Goal: Task Accomplishment & Management: Manage account settings

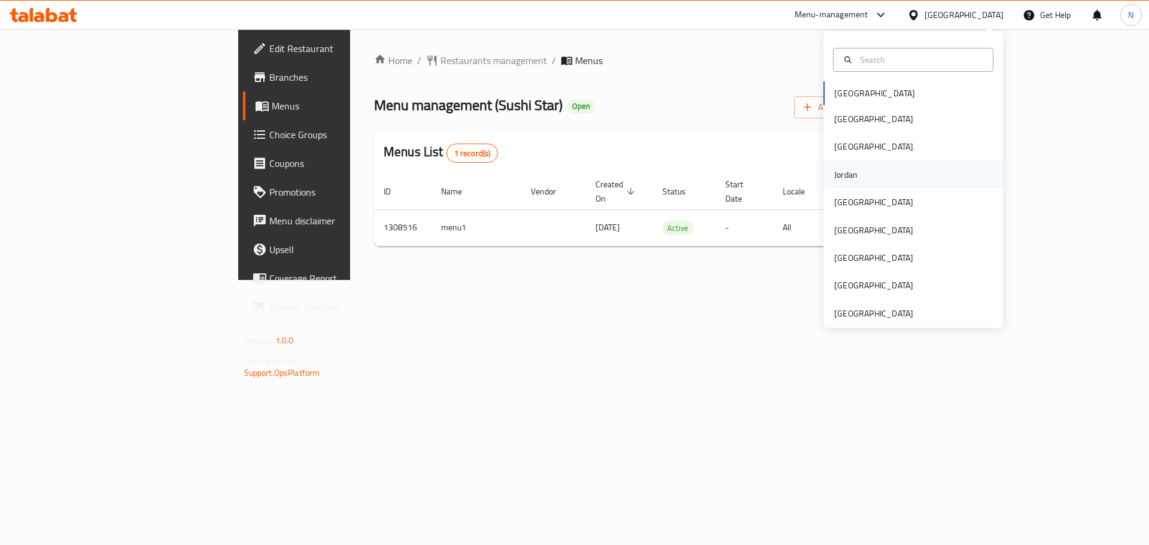
click at [858, 177] on div "Jordan" at bounding box center [846, 175] width 42 height 28
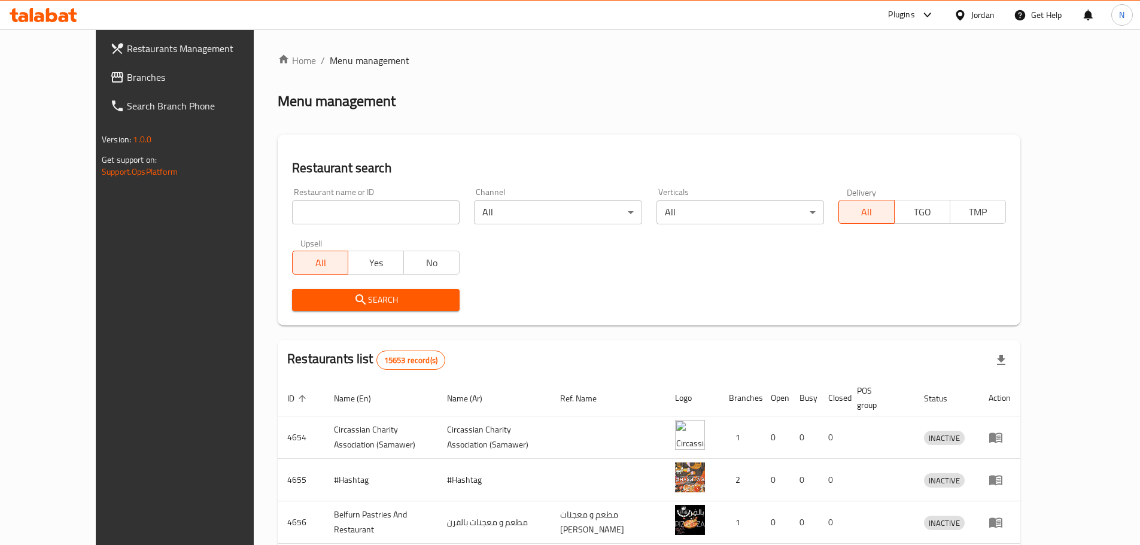
click at [127, 77] on span "Branches" at bounding box center [202, 77] width 150 height 14
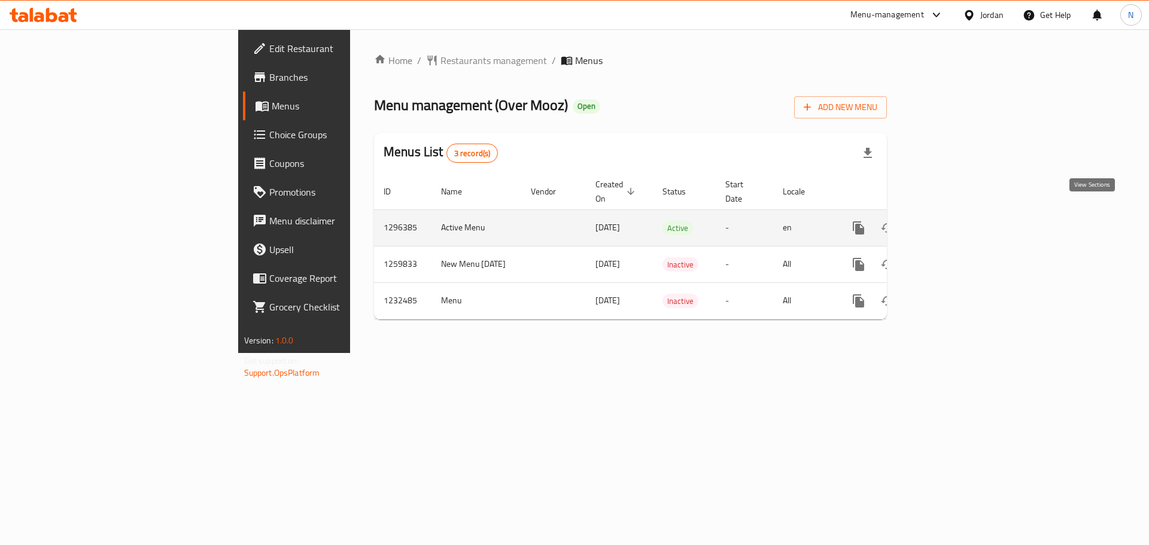
click at [952, 221] on icon "enhanced table" at bounding box center [945, 228] width 14 height 14
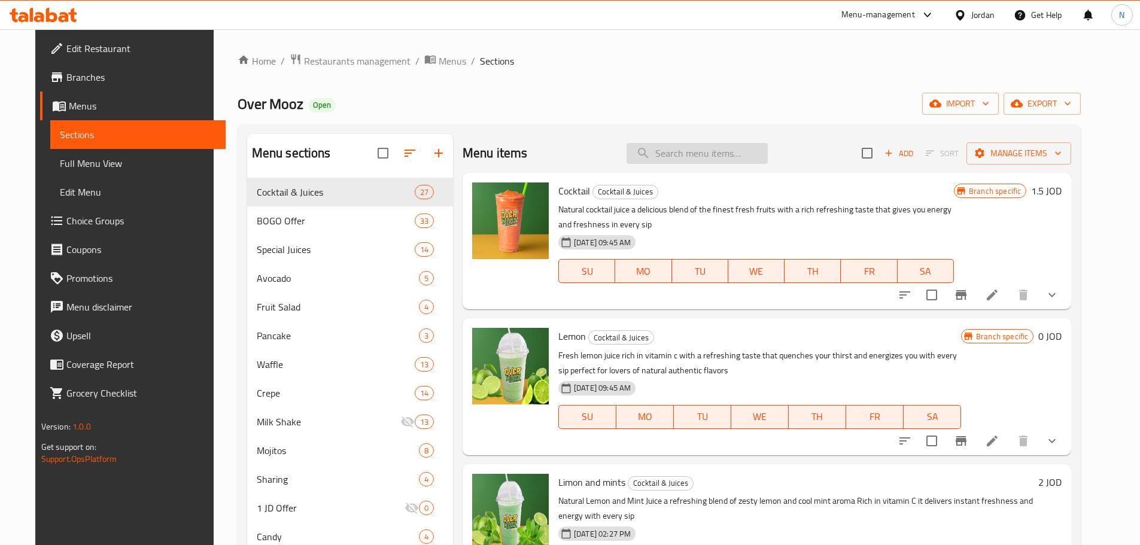
click at [687, 158] on input "search" at bounding box center [696, 153] width 141 height 21
paste input "Lemon Bogo"
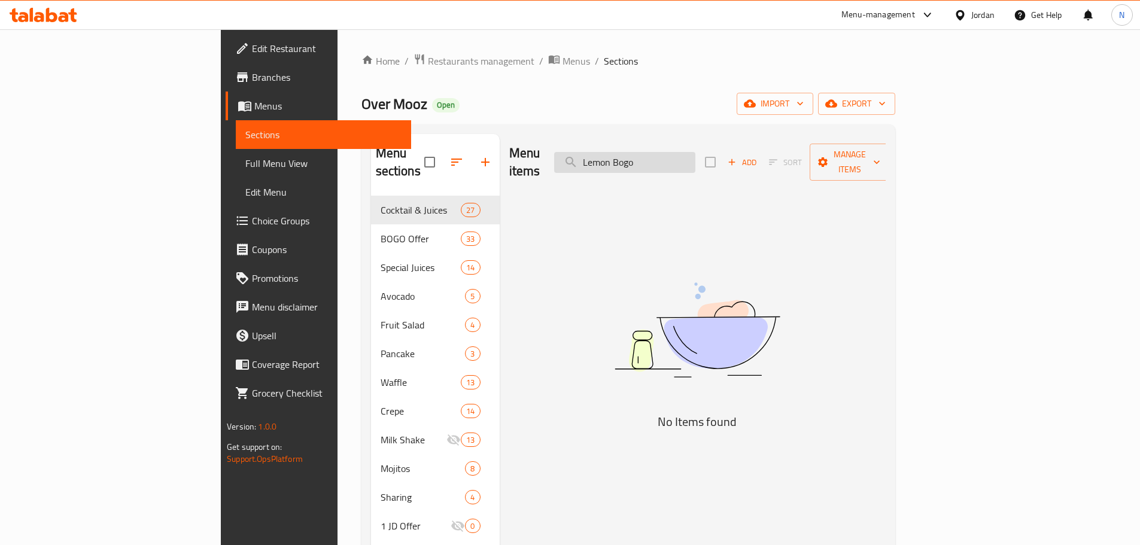
click at [687, 152] on input "Lemon Bogo" at bounding box center [624, 162] width 141 height 21
paste input "ليمون"
click at [688, 152] on input "ليمونBogo" at bounding box center [624, 162] width 141 height 21
paste input "search"
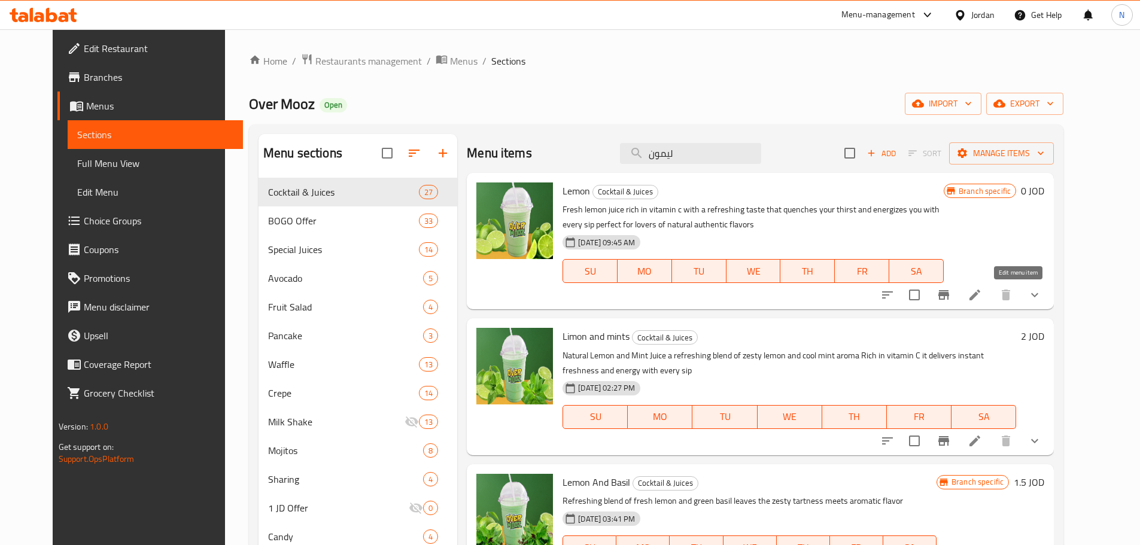
type input "ليمون"
click at [982, 296] on icon at bounding box center [975, 295] width 14 height 14
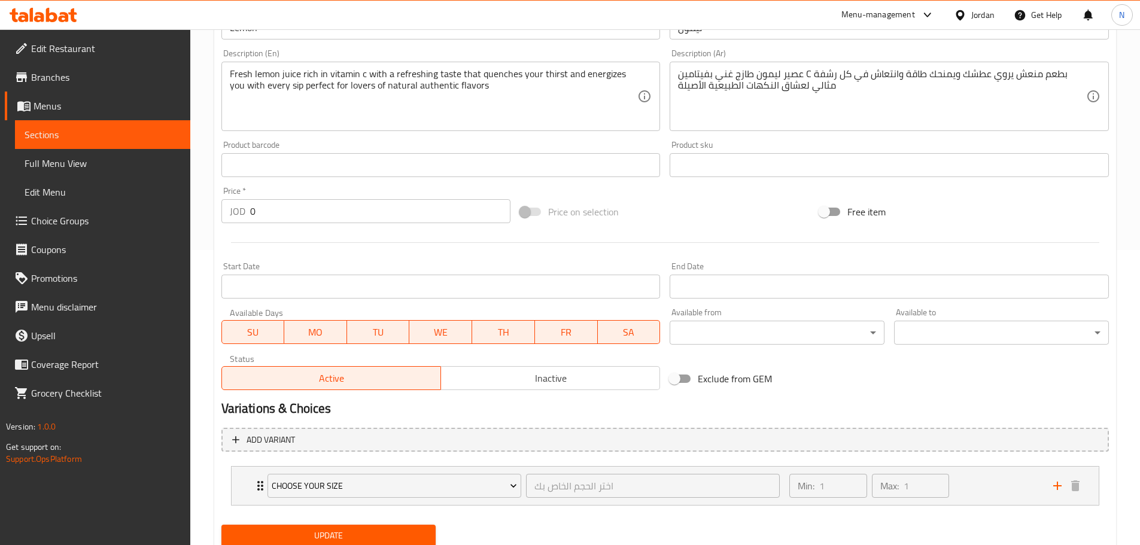
scroll to position [337, 0]
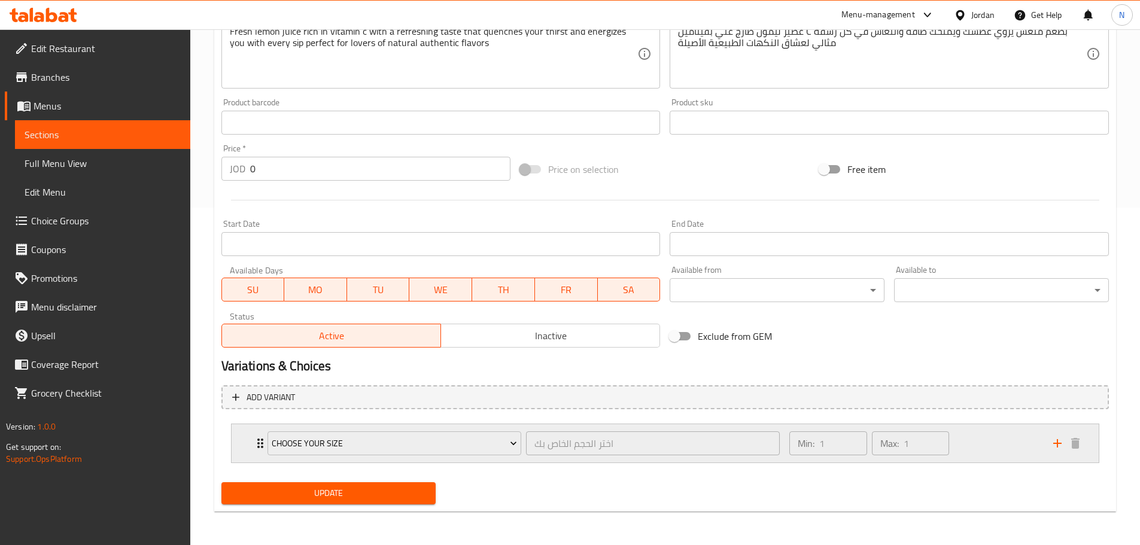
click at [973, 444] on div "Min: 1 ​ Max: 1 ​" at bounding box center [913, 443] width 263 height 38
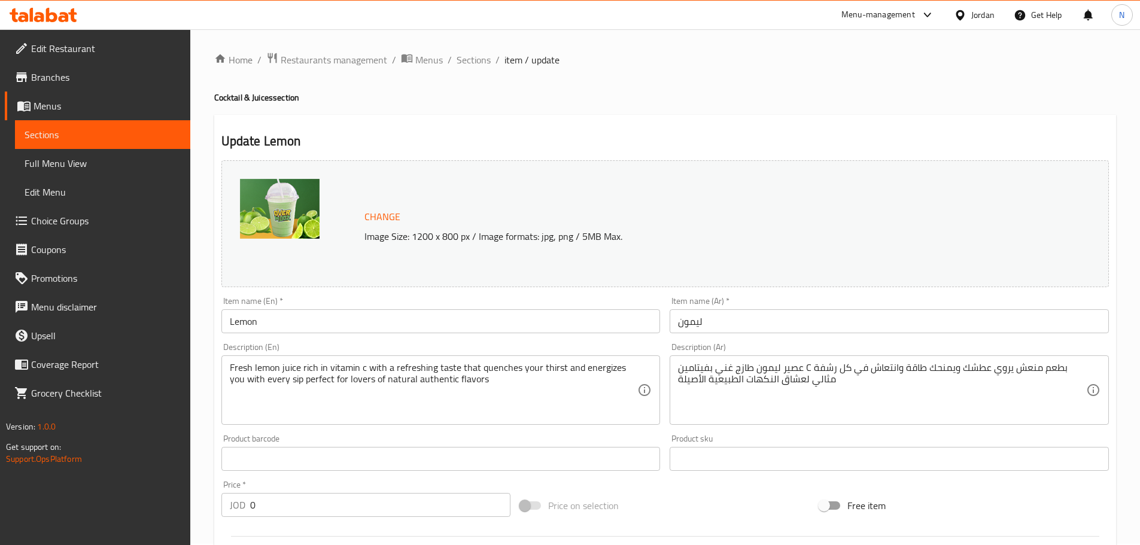
scroll to position [0, 0]
click at [488, 54] on span "Sections" at bounding box center [474, 61] width 34 height 14
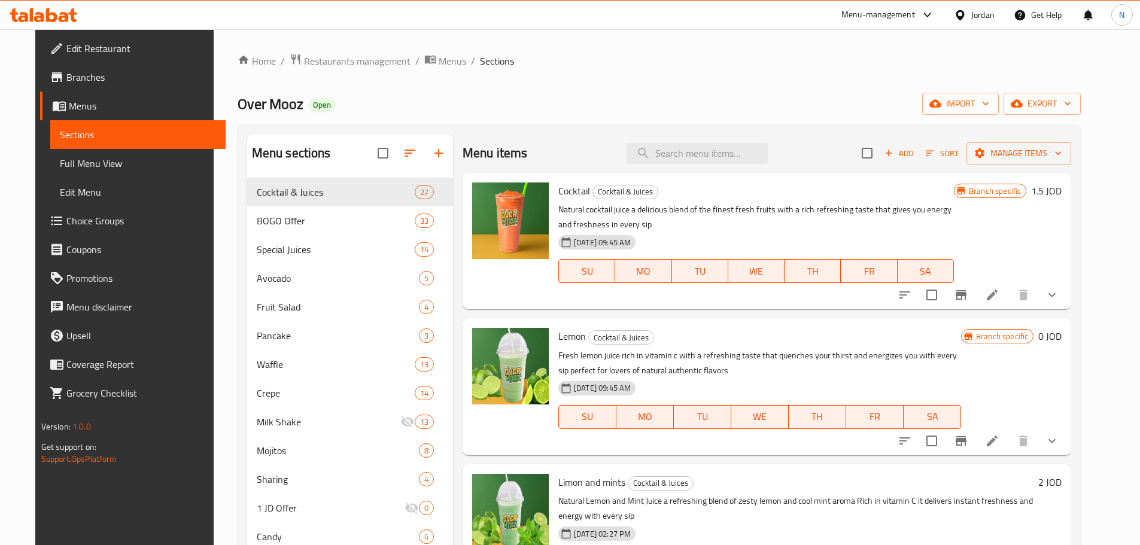
click at [693, 142] on div "Menu items Add Sort Manage items" at bounding box center [767, 153] width 609 height 39
click at [695, 151] on input "search" at bounding box center [696, 153] width 141 height 21
paste input "Strawberries and milk"
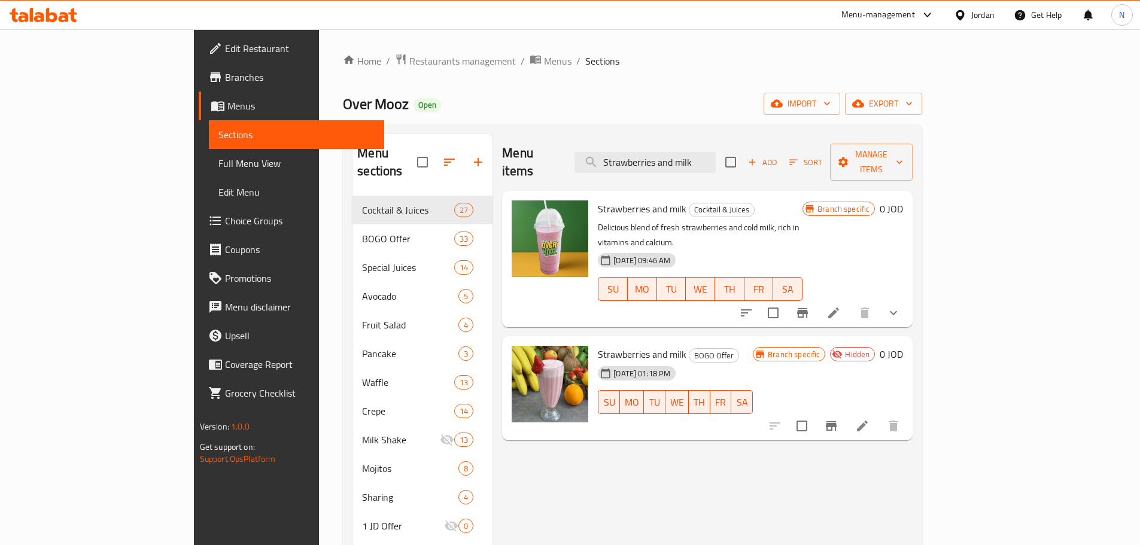
type input "Strawberries and milk"
click at [808, 308] on icon "Branch-specific-item" at bounding box center [802, 313] width 11 height 10
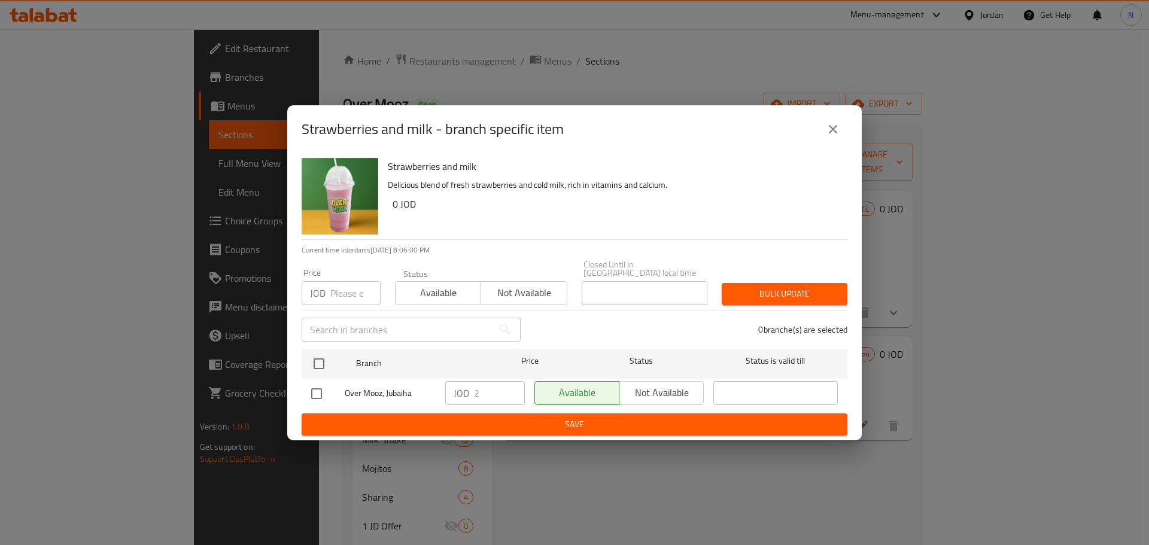
click at [826, 136] on icon "close" at bounding box center [833, 129] width 14 height 14
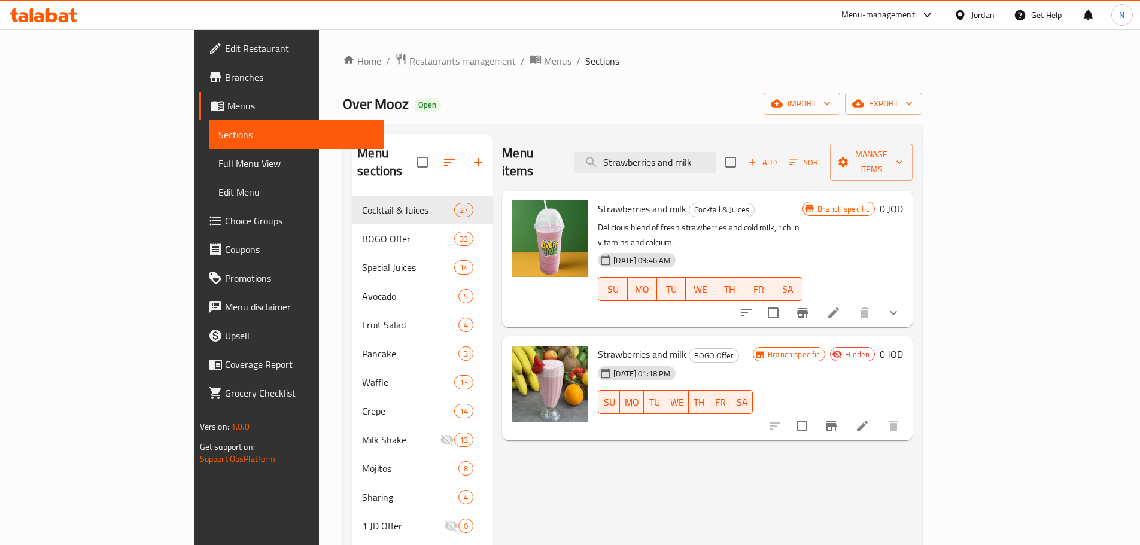
click at [845, 412] on button "Branch-specific-item" at bounding box center [831, 426] width 29 height 29
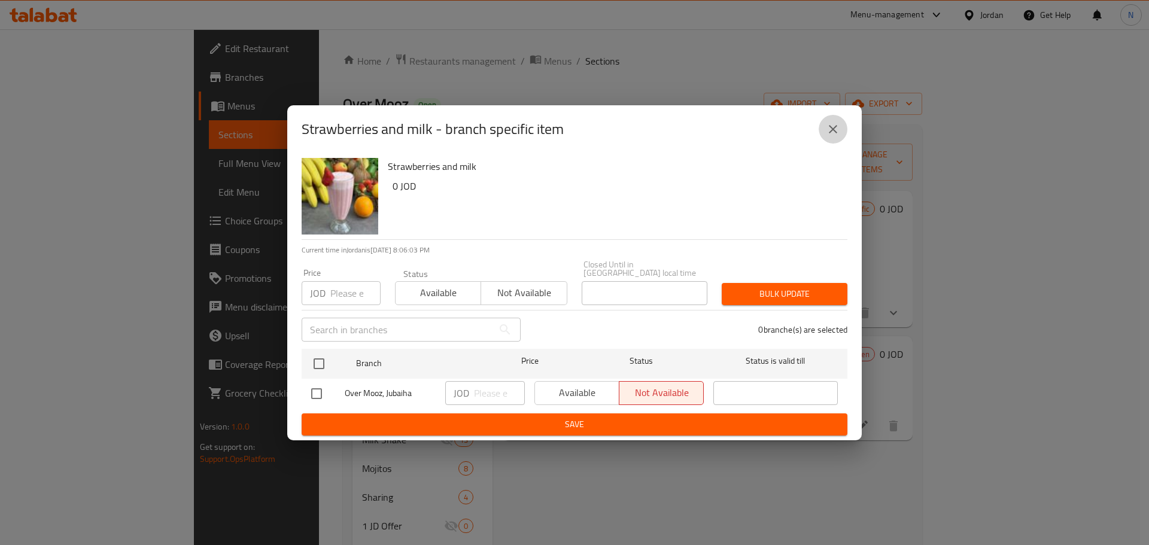
click at [841, 132] on button "close" at bounding box center [833, 129] width 29 height 29
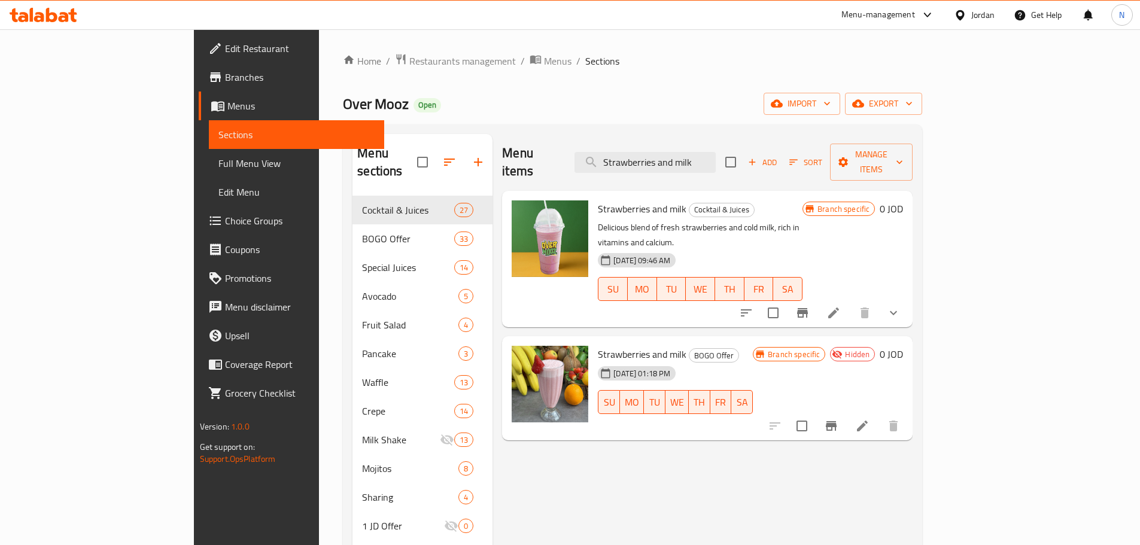
click at [850, 302] on li at bounding box center [834, 313] width 34 height 22
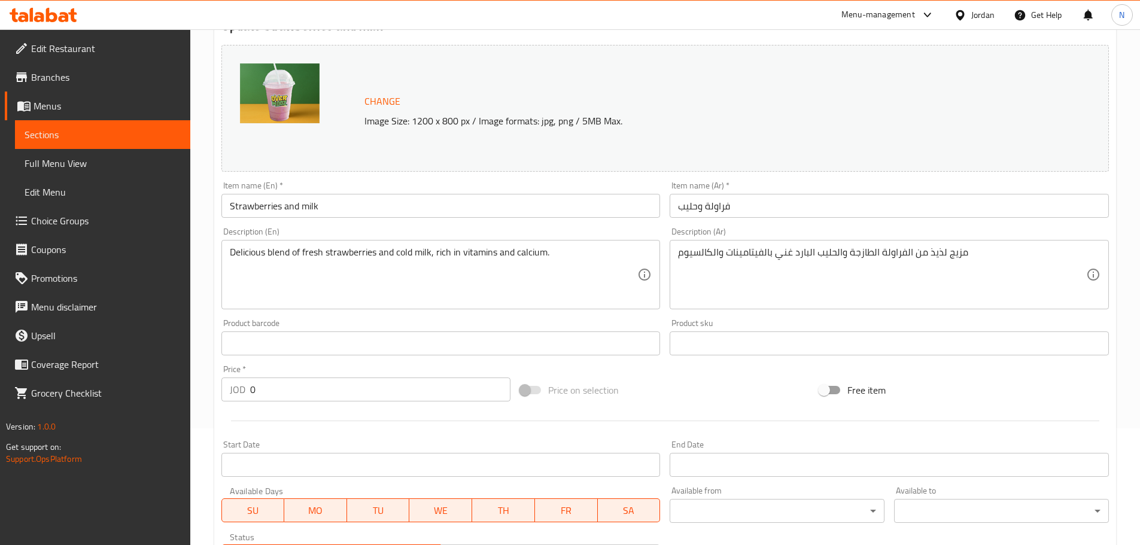
scroll to position [337, 0]
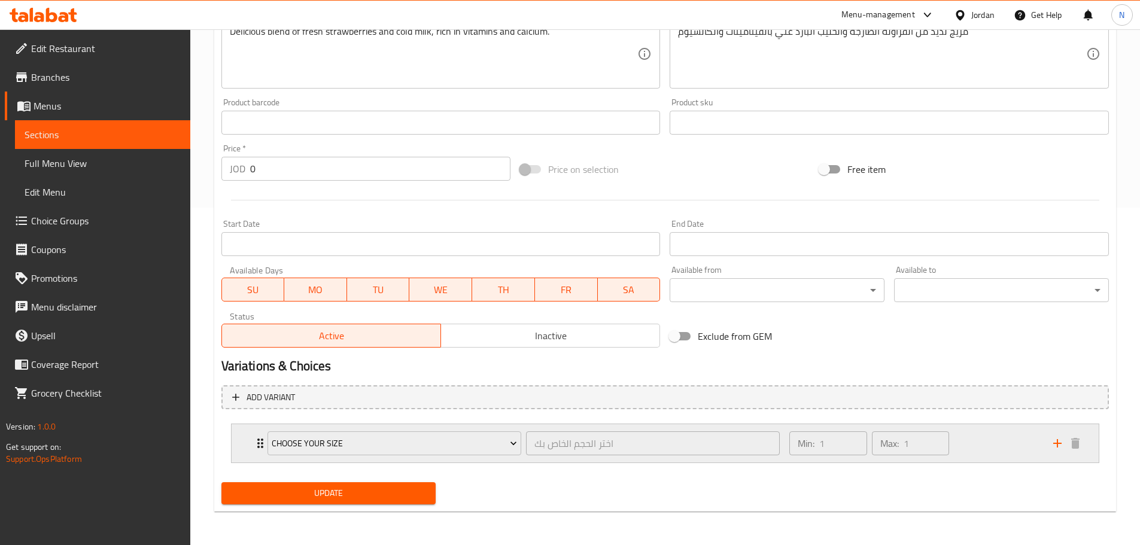
click at [1003, 451] on div "Min: 1 ​ Max: 1 ​" at bounding box center [913, 443] width 263 height 38
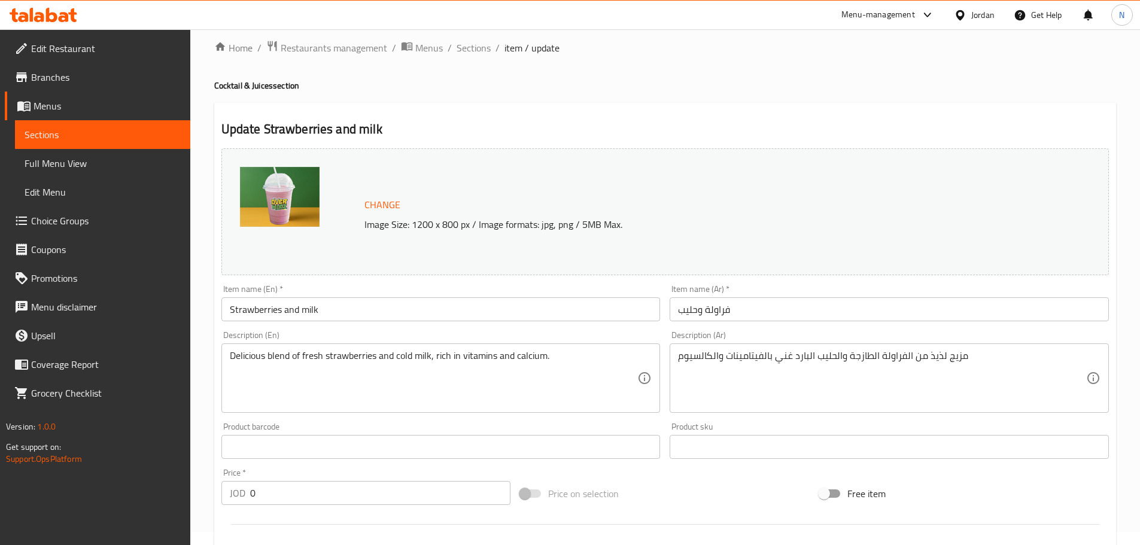
scroll to position [0, 0]
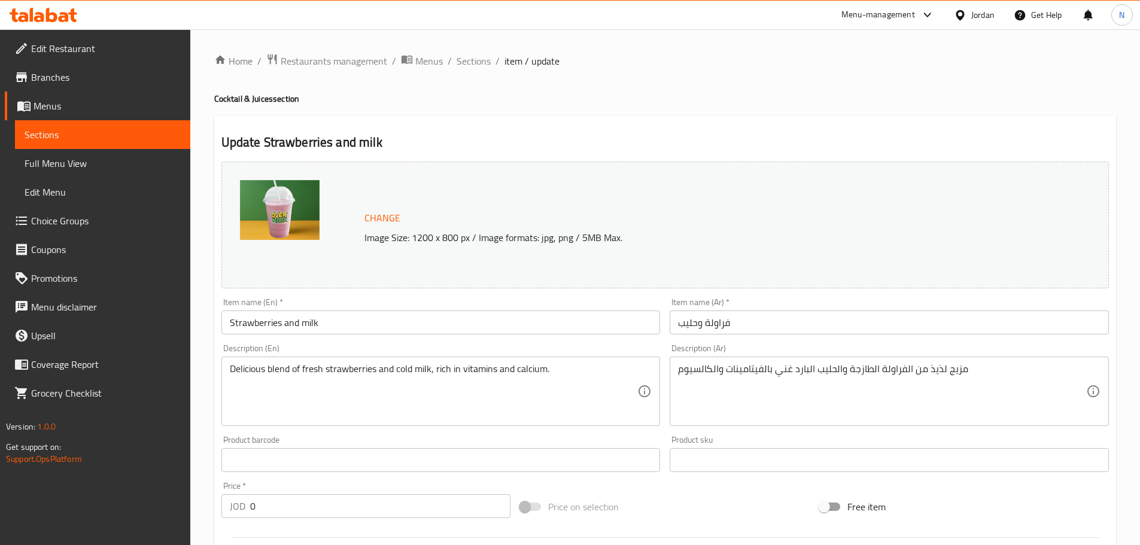
click at [492, 324] on input "Strawberries and milk" at bounding box center [440, 323] width 439 height 24
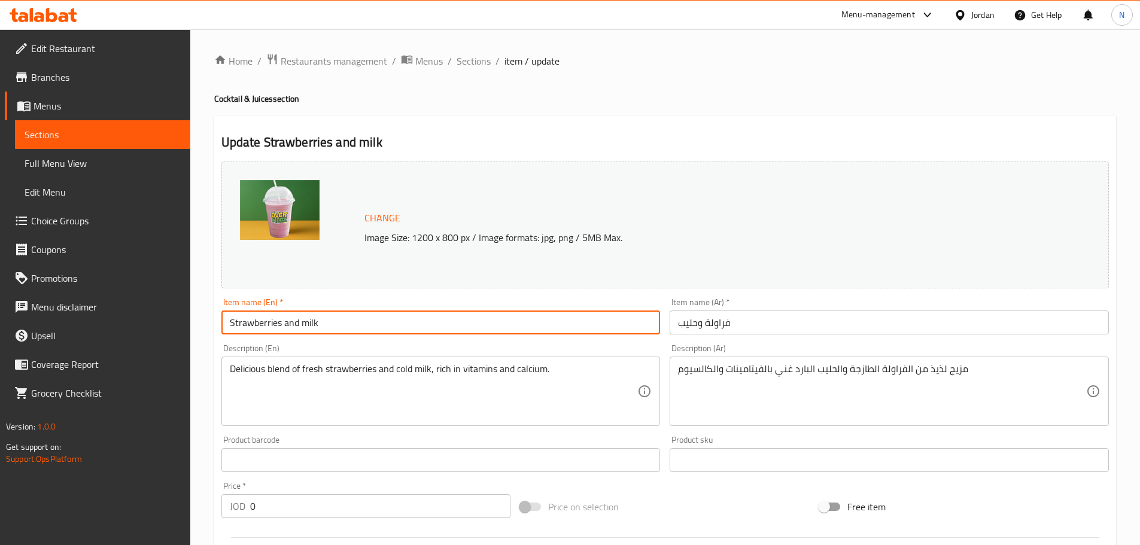
click at [492, 324] on input "Strawberries and milk" at bounding box center [440, 323] width 439 height 24
click at [483, 64] on span "Sections" at bounding box center [474, 61] width 34 height 14
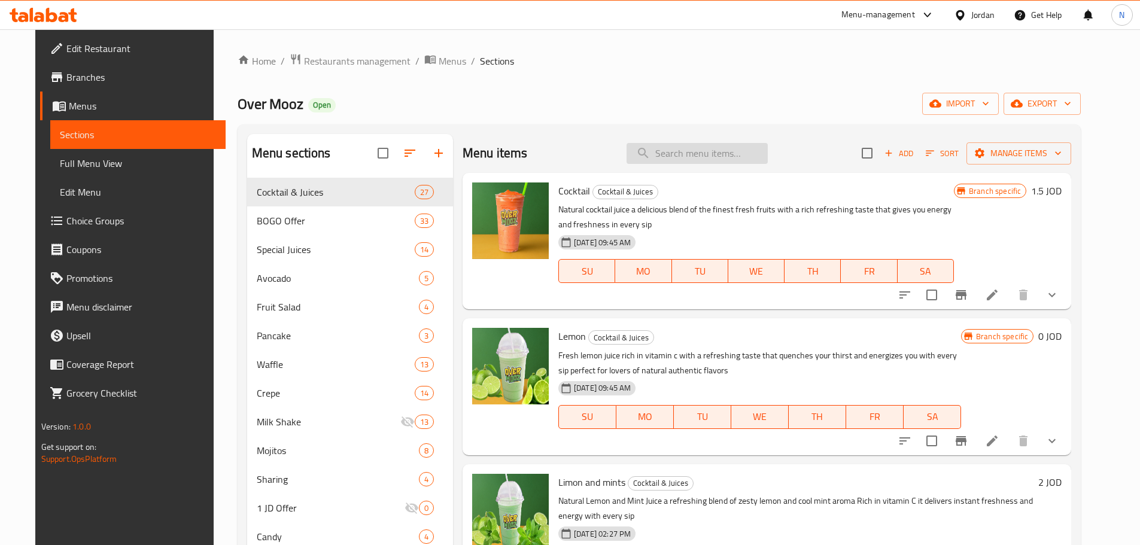
click at [658, 147] on input "search" at bounding box center [696, 153] width 141 height 21
paste input "Strawberries and milk"
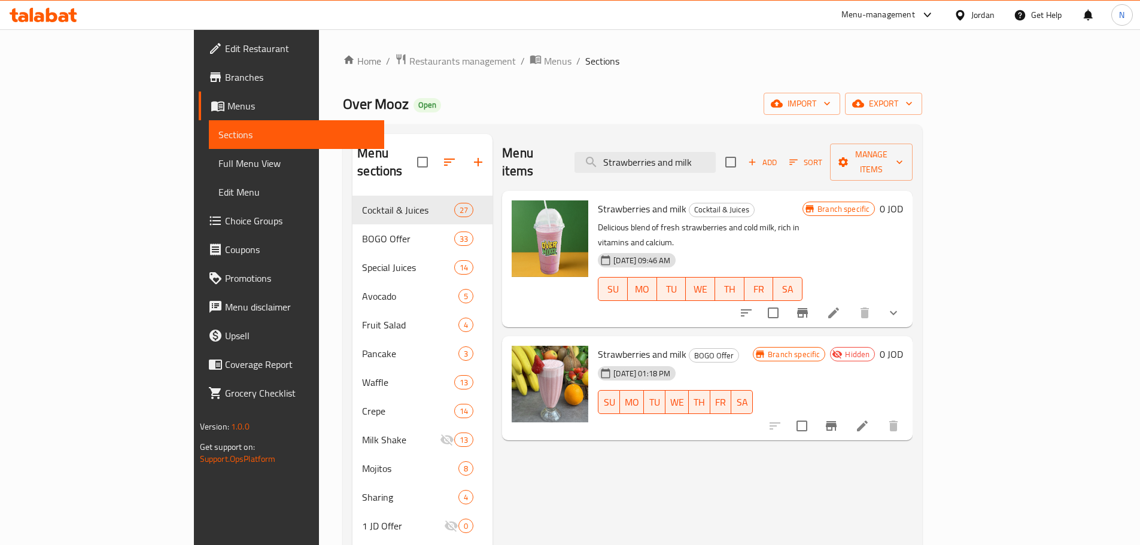
type input "Strawberries and milk"
click at [869, 419] on icon at bounding box center [862, 426] width 14 height 14
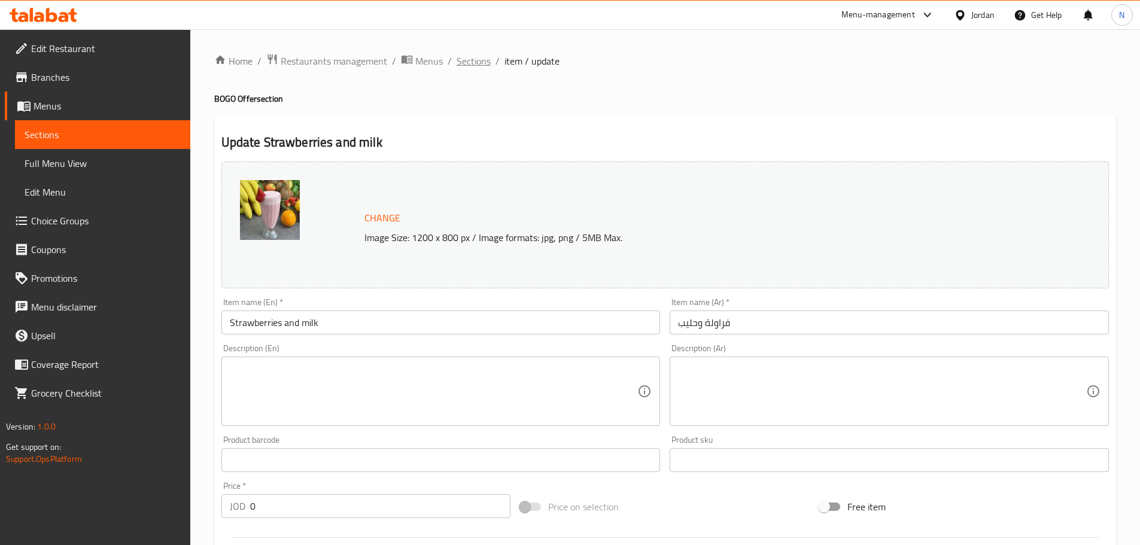
click at [483, 63] on span "Sections" at bounding box center [474, 61] width 34 height 14
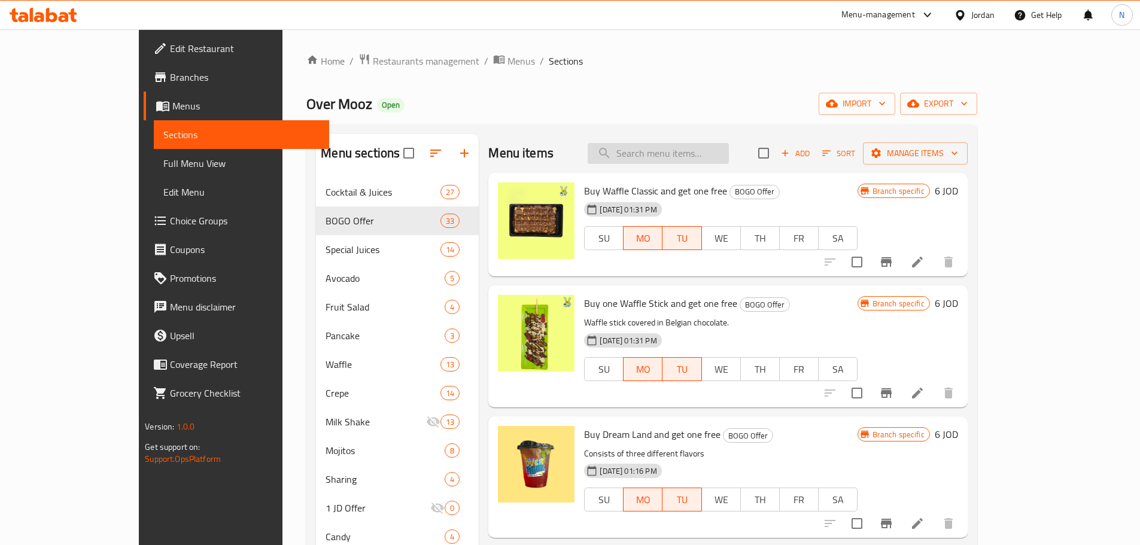
click at [723, 152] on input "search" at bounding box center [658, 153] width 141 height 21
paste input "Strawberries and milk"
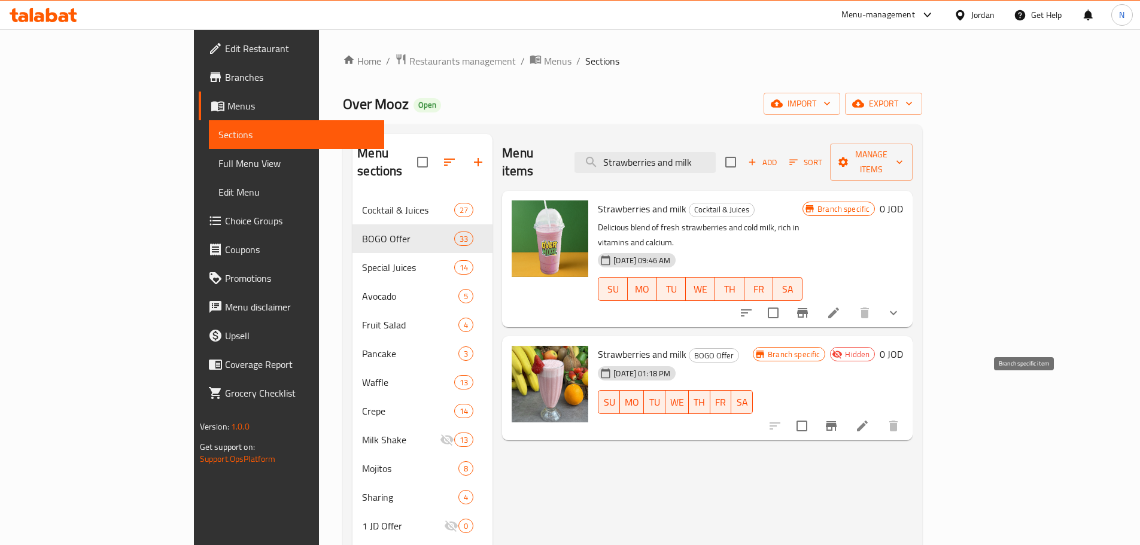
click at [836, 421] on icon "Branch-specific-item" at bounding box center [831, 426] width 11 height 10
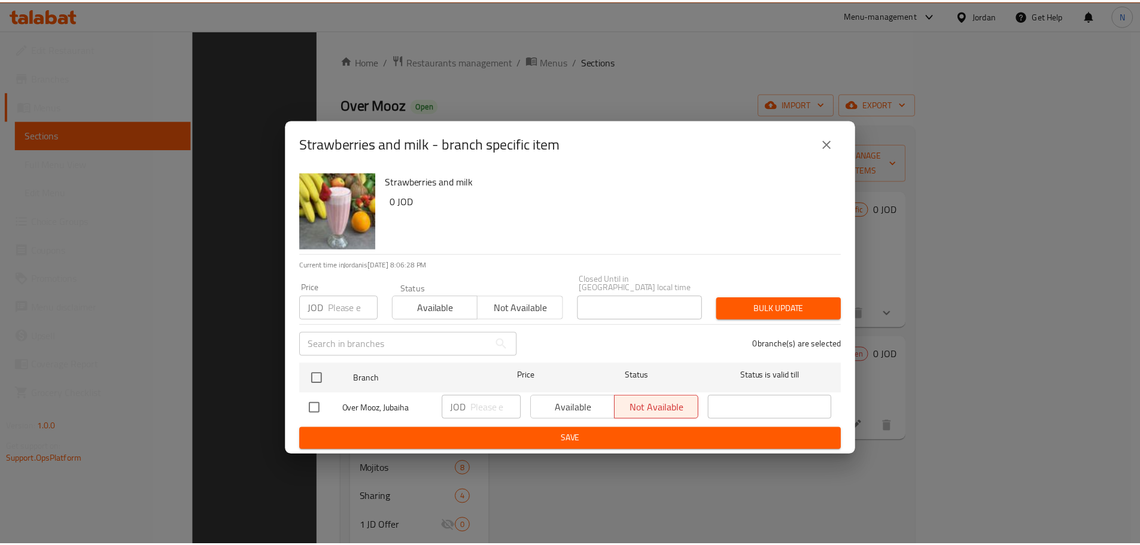
scroll to position [168, 0]
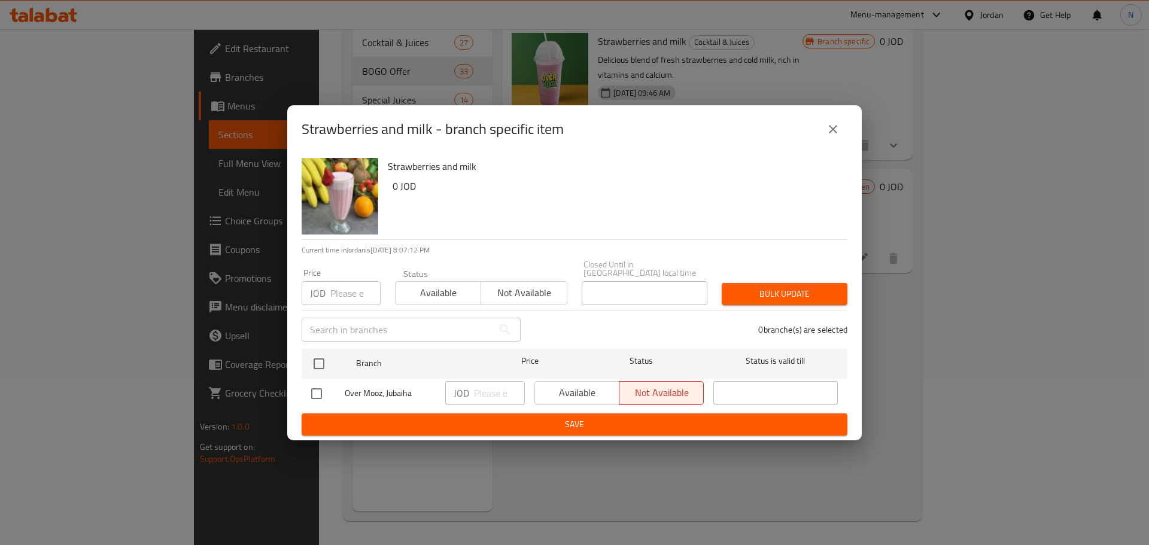
click at [829, 135] on icon "close" at bounding box center [833, 129] width 14 height 14
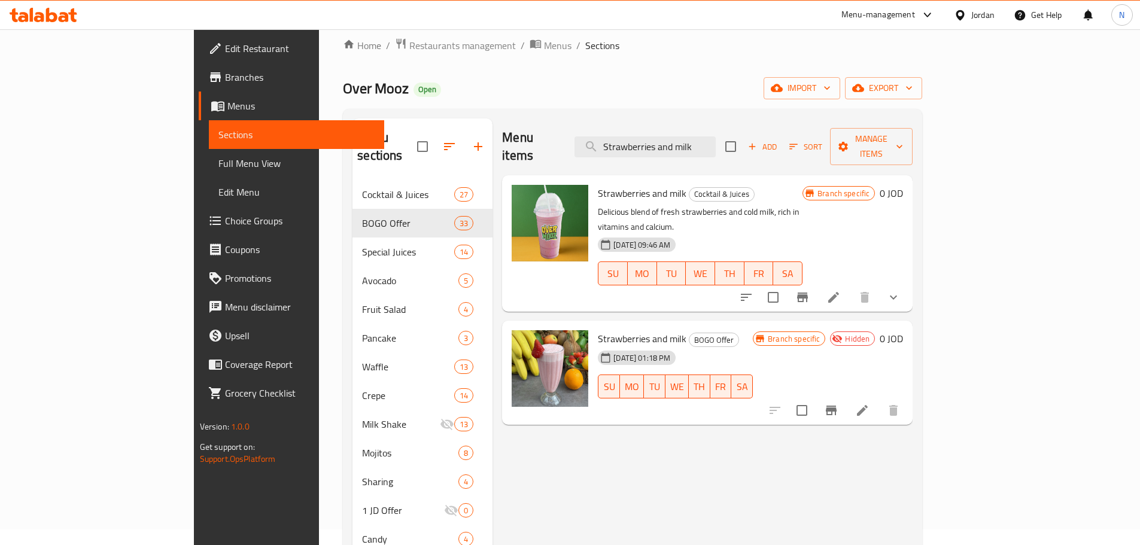
scroll to position [0, 0]
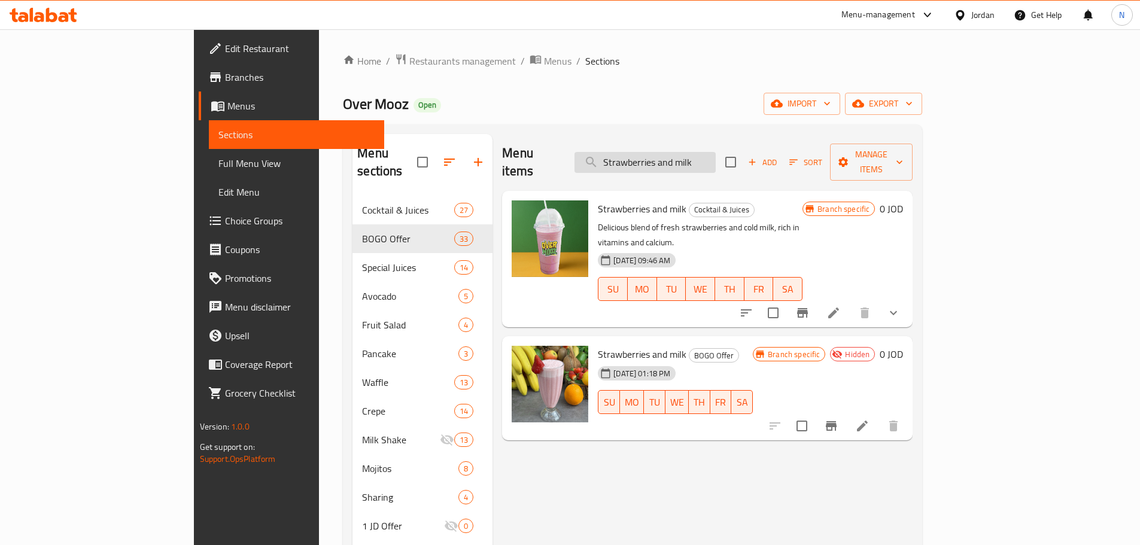
click at [714, 152] on input "Strawberries and milk" at bounding box center [644, 162] width 141 height 21
paste input "Pineapple"
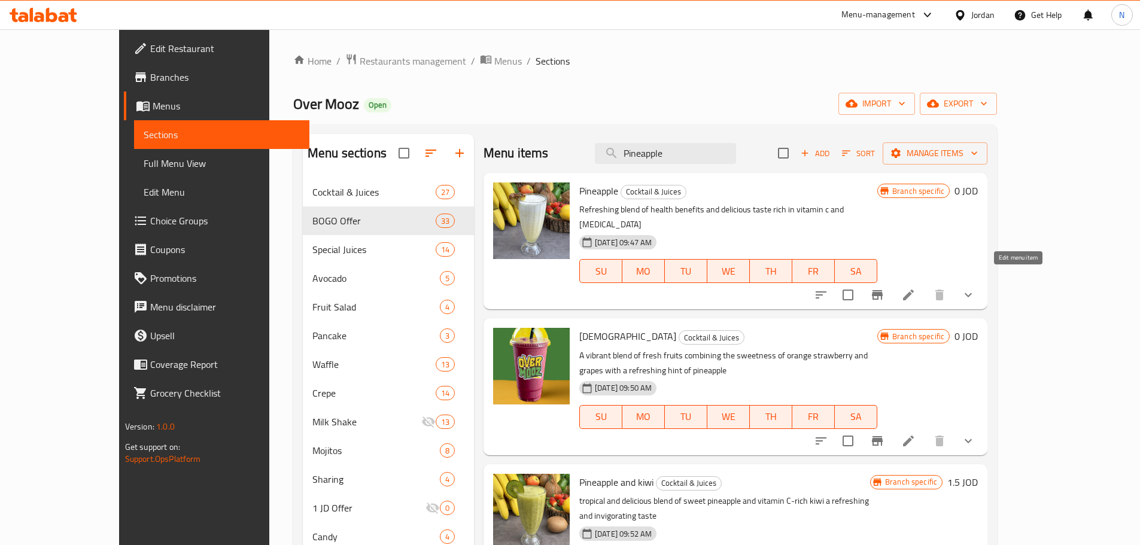
type input "Pineapple"
click at [915, 288] on icon at bounding box center [908, 295] width 14 height 14
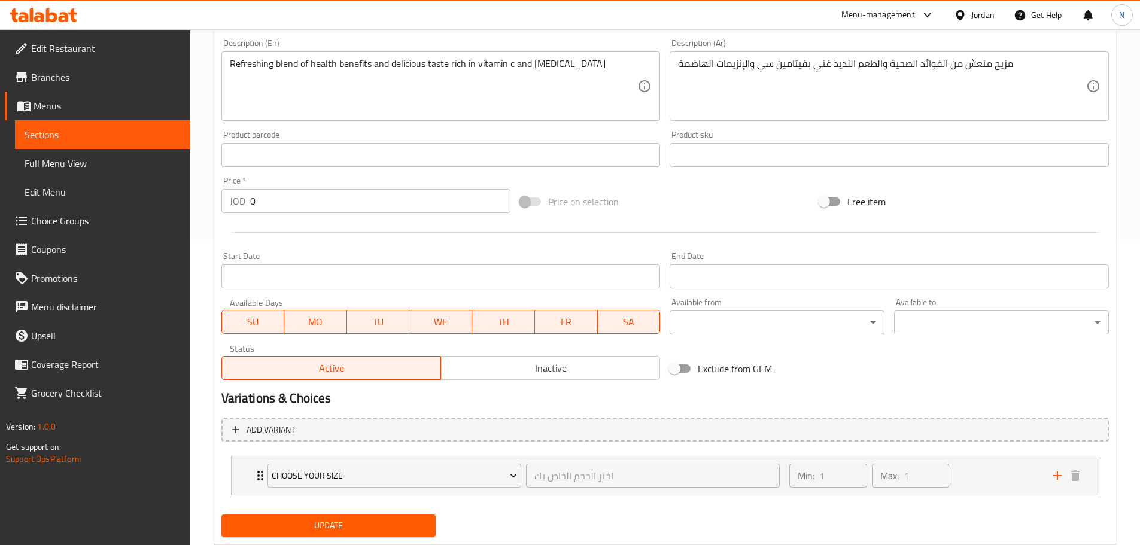
scroll to position [314, 0]
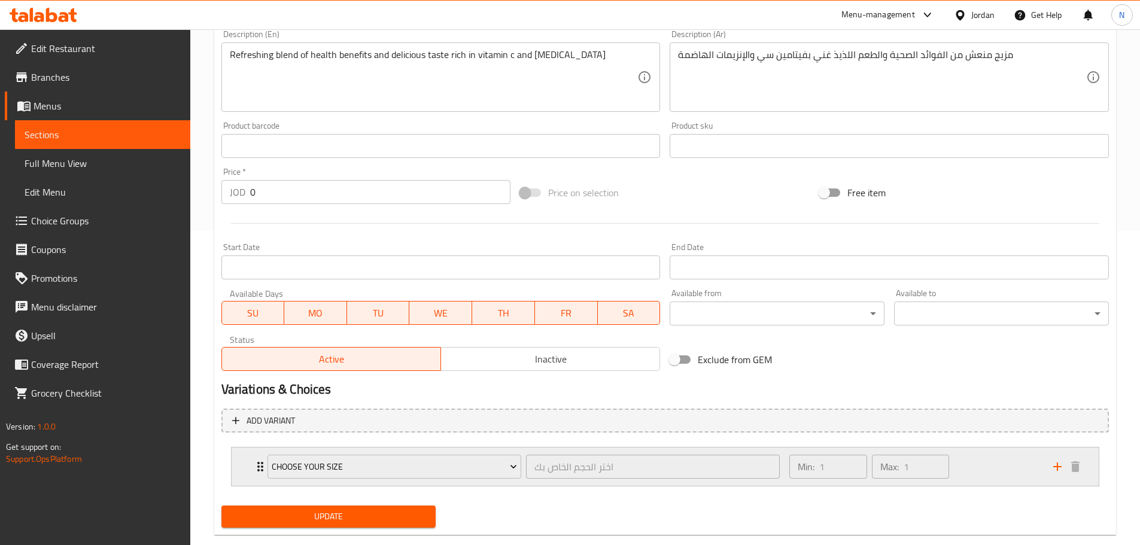
click at [994, 467] on div "Min: 1 ​ Max: 1 ​" at bounding box center [913, 467] width 263 height 38
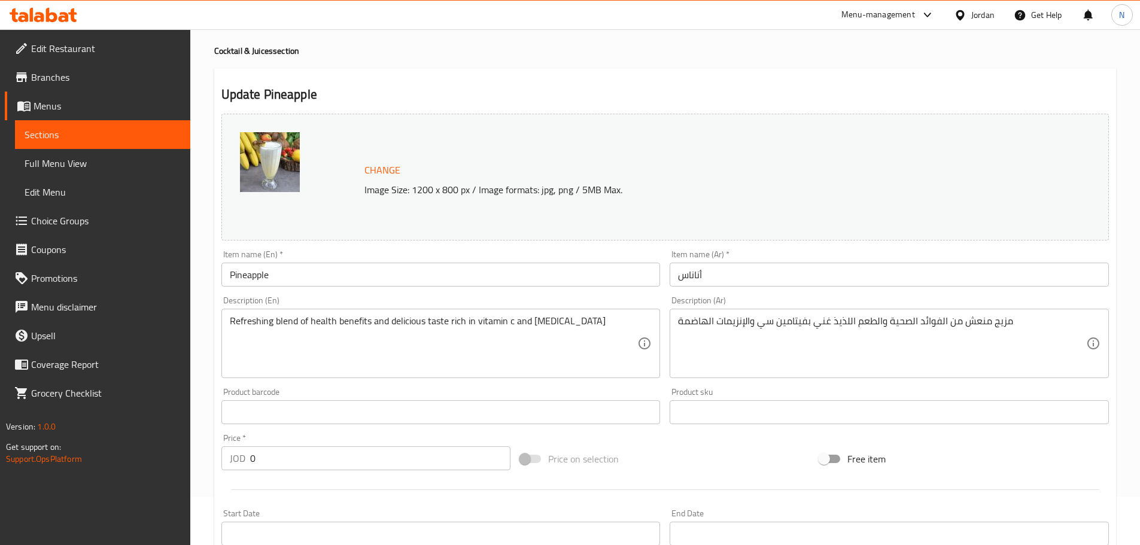
scroll to position [0, 0]
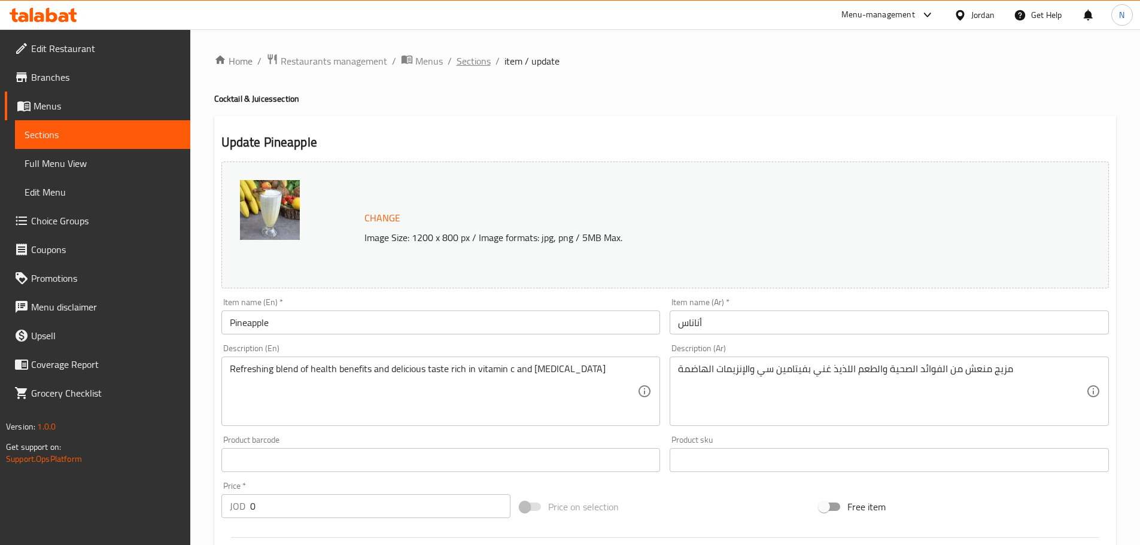
click at [479, 63] on span "Sections" at bounding box center [474, 61] width 34 height 14
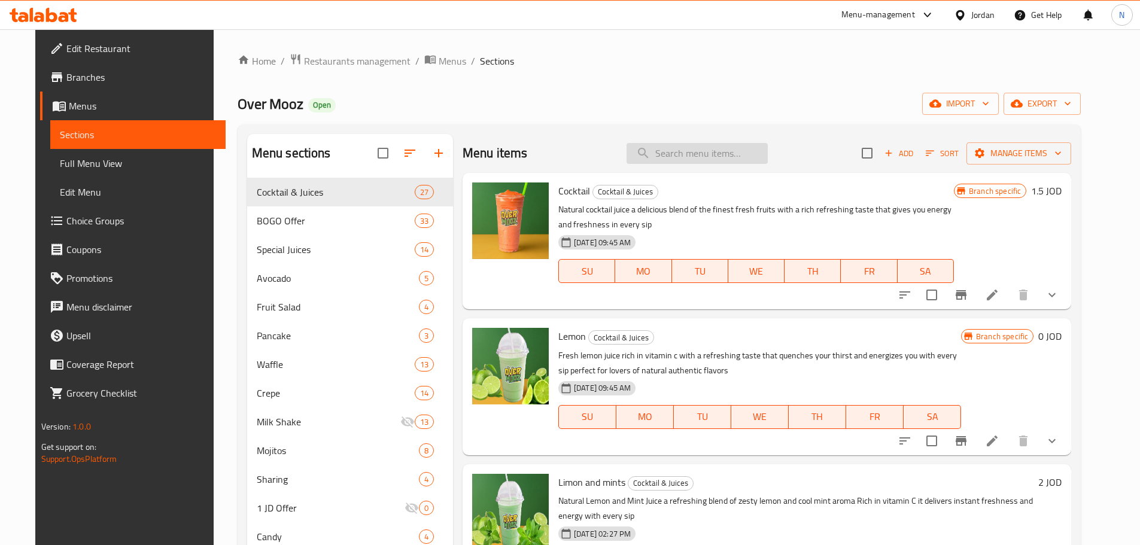
click at [722, 149] on input "search" at bounding box center [696, 153] width 141 height 21
paste input "Orange"
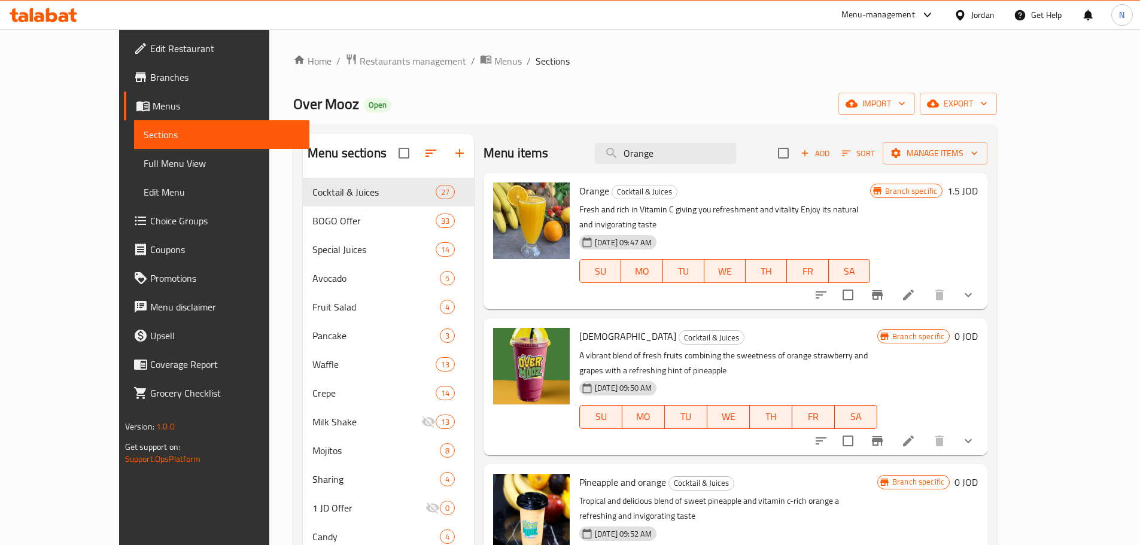
type input "Orange"
click at [914, 290] on icon at bounding box center [908, 295] width 11 height 11
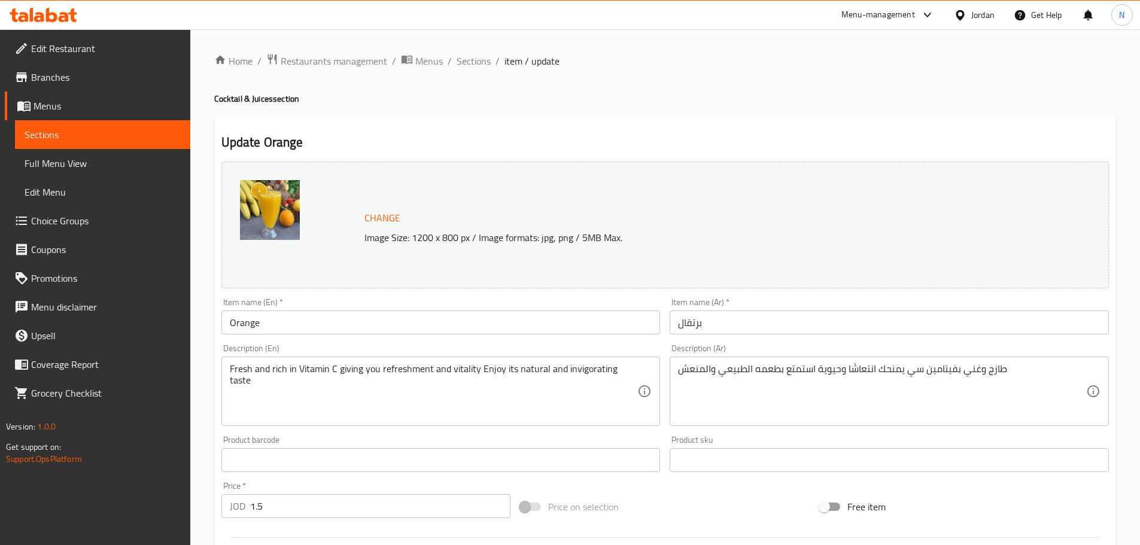
scroll to position [337, 0]
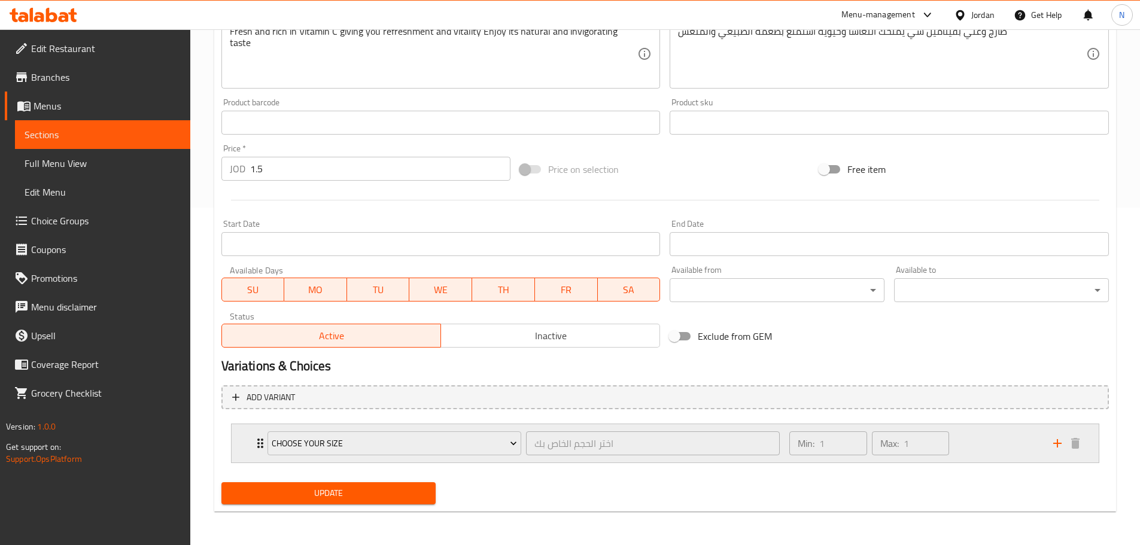
click at [1005, 436] on div "Min: 1 ​ Max: 1 ​" at bounding box center [913, 443] width 263 height 38
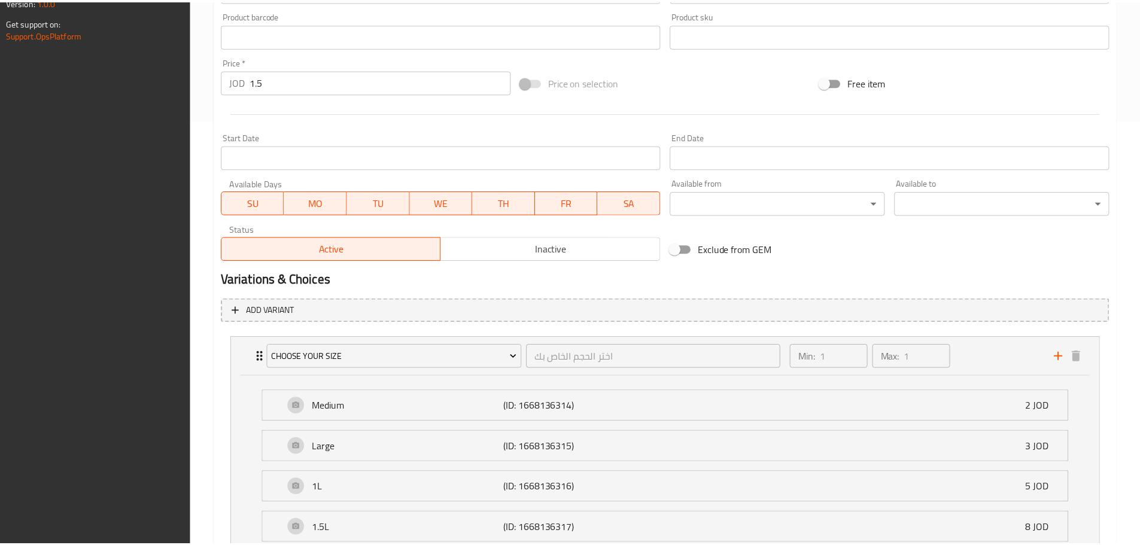
scroll to position [525, 0]
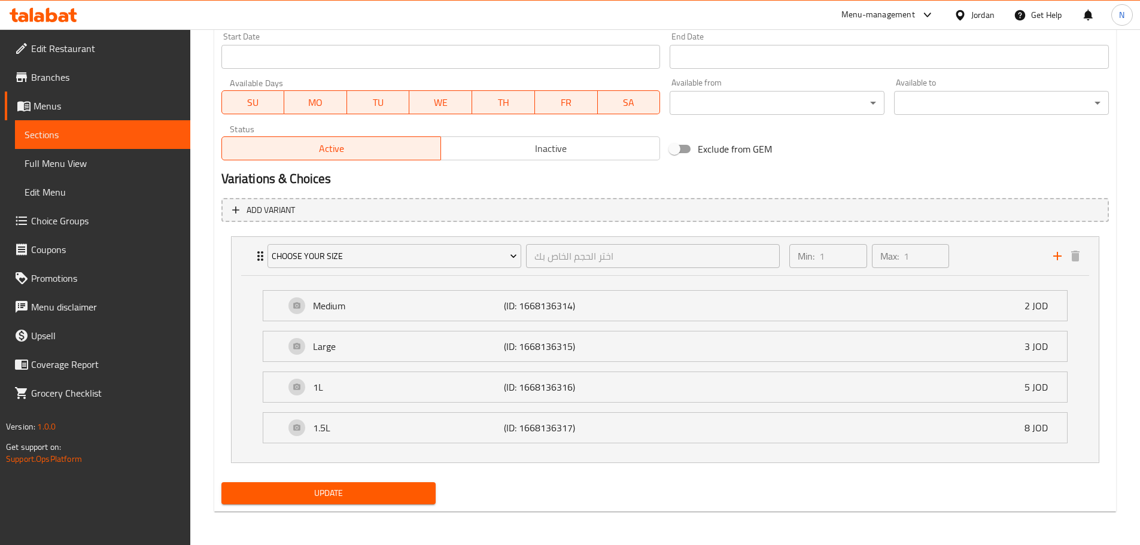
click at [941, 142] on div "Exclude from GEM" at bounding box center [814, 149] width 299 height 32
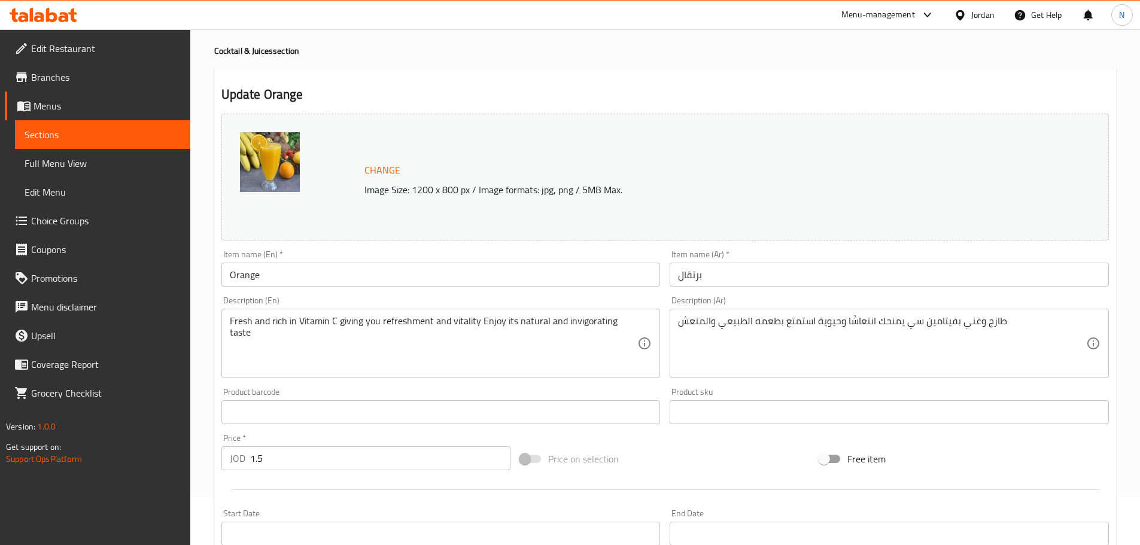
scroll to position [0, 0]
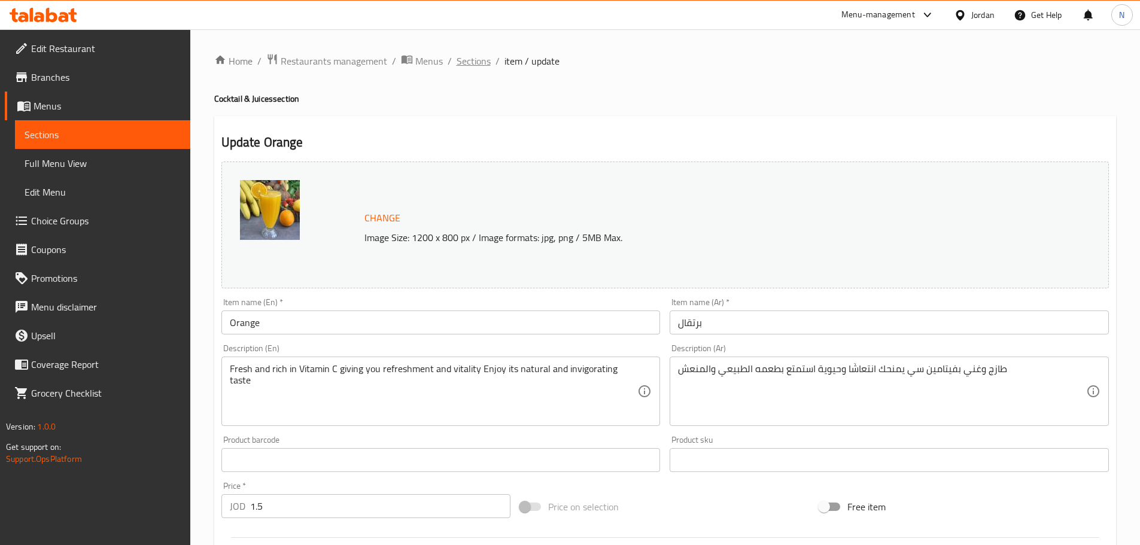
click at [476, 60] on span "Sections" at bounding box center [474, 61] width 34 height 14
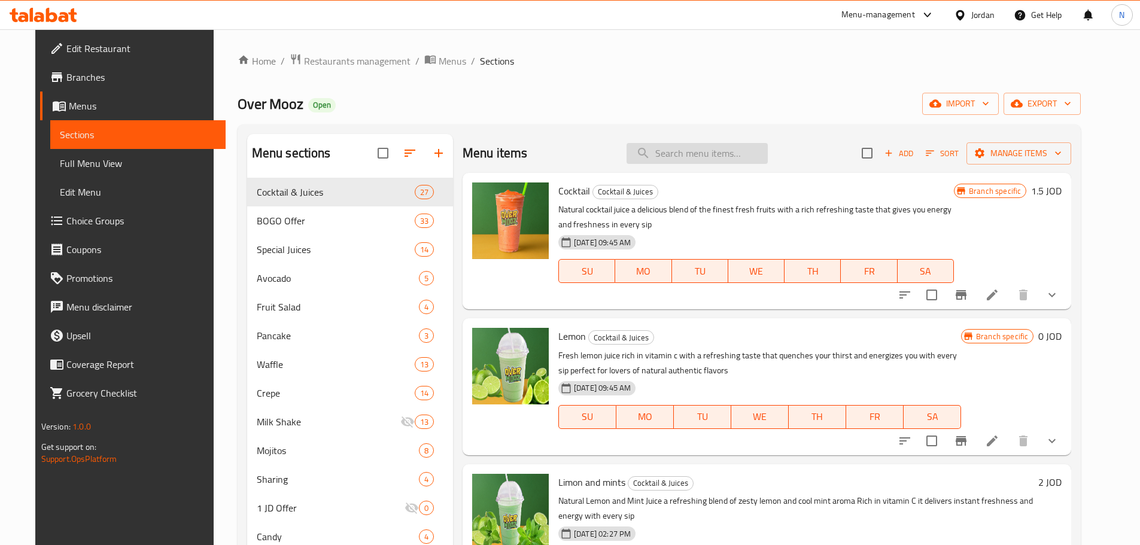
click at [734, 157] on input "search" at bounding box center [696, 153] width 141 height 21
paste input "Cocktail"
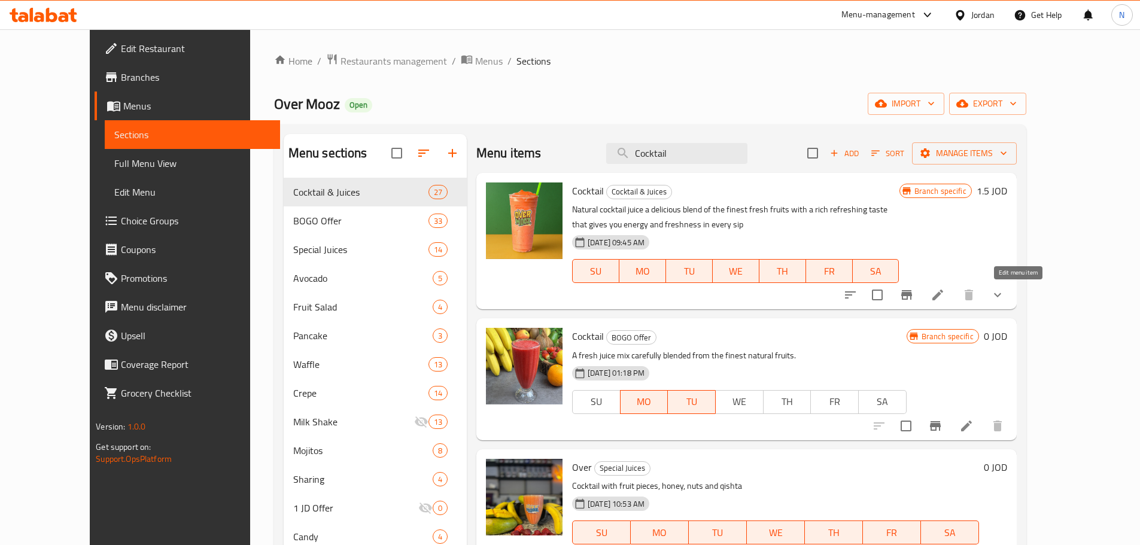
type input "Cocktail"
click at [945, 293] on icon at bounding box center [937, 295] width 14 height 14
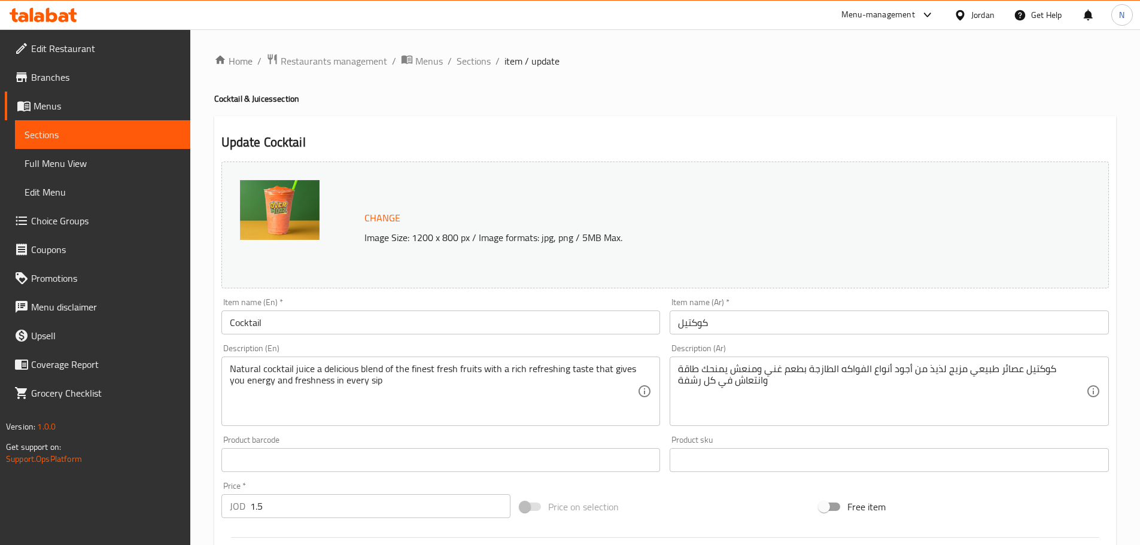
scroll to position [337, 0]
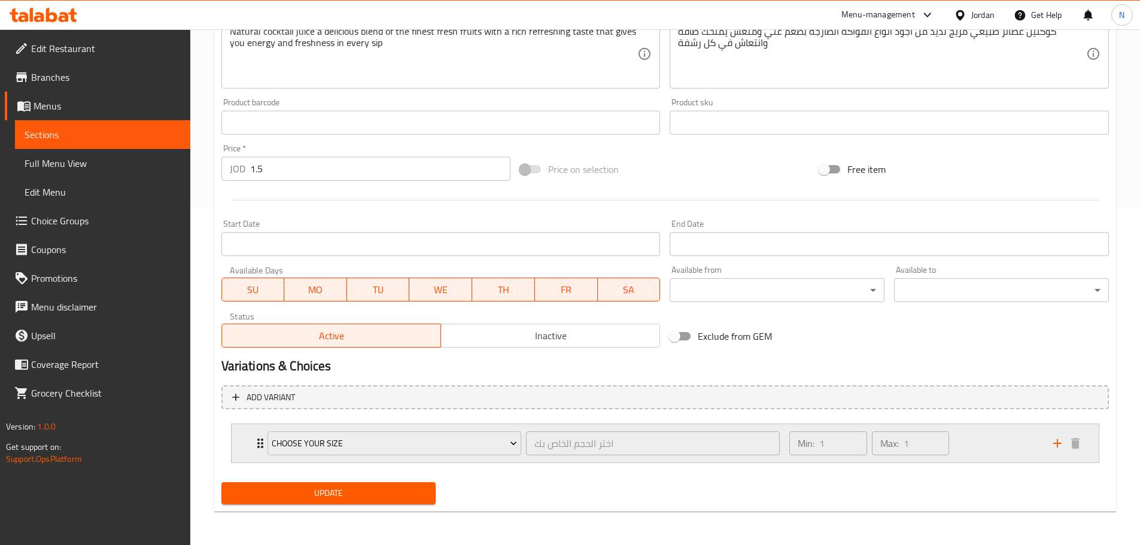
click at [992, 446] on div "Min: 1 ​ Max: 1 ​" at bounding box center [913, 443] width 263 height 38
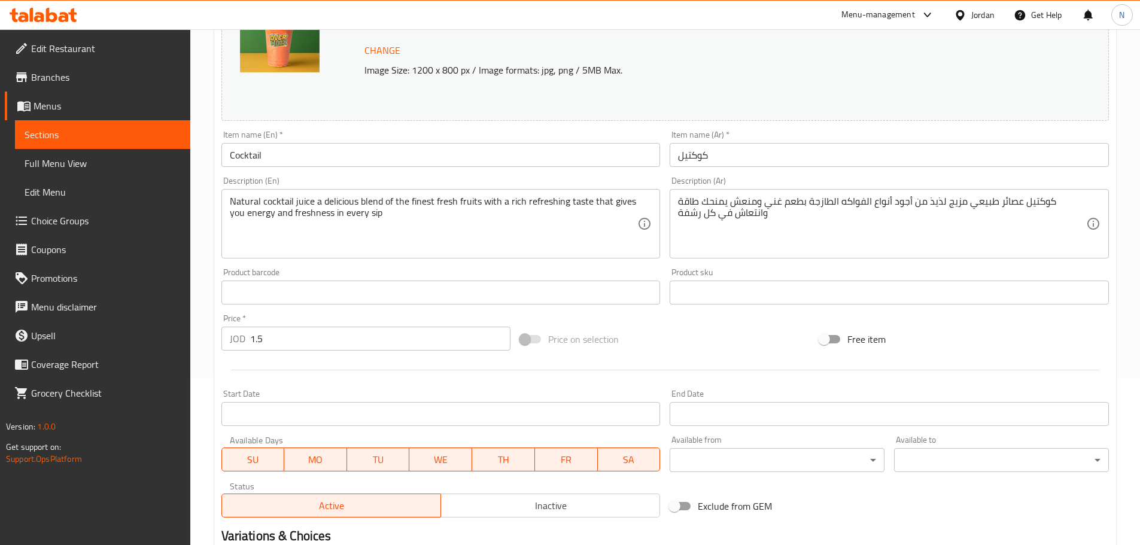
scroll to position [0, 0]
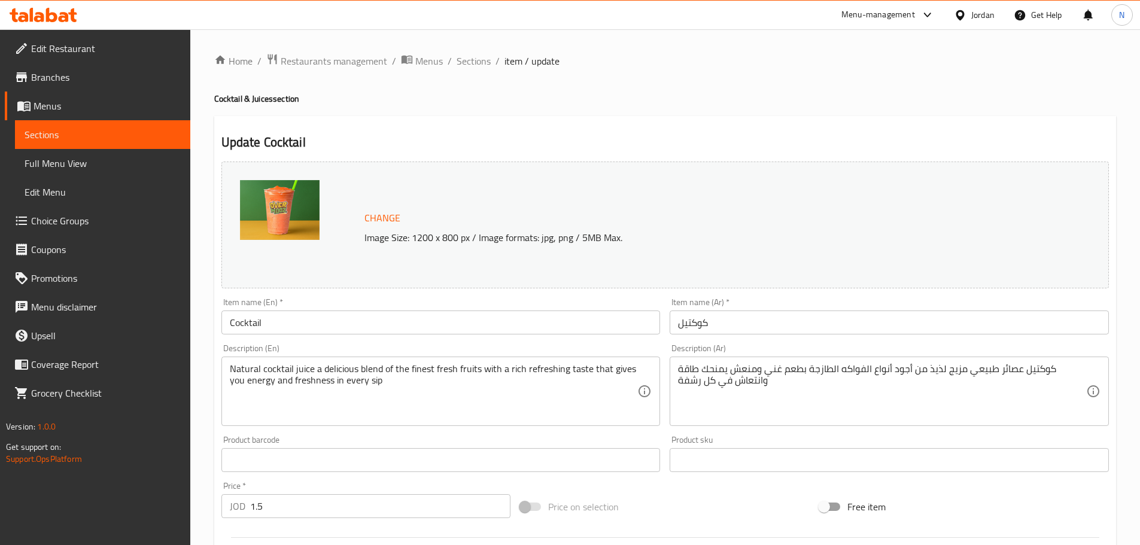
drag, startPoint x: 477, startPoint y: 63, endPoint x: 551, endPoint y: 1, distance: 97.2
click at [477, 63] on span "Sections" at bounding box center [474, 61] width 34 height 14
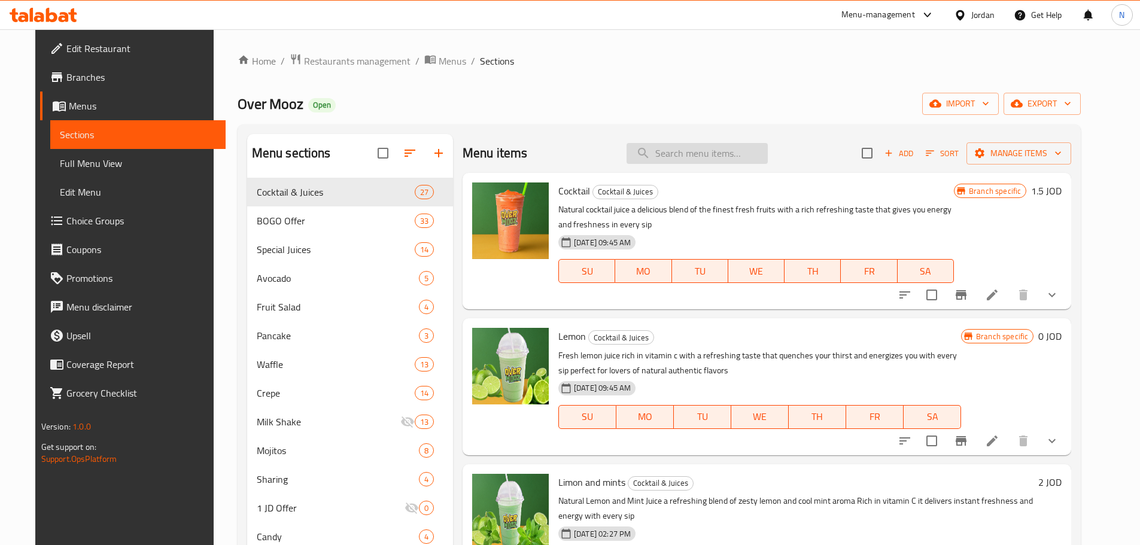
click at [686, 162] on input "search" at bounding box center [696, 153] width 141 height 21
paste input "Cocktail"
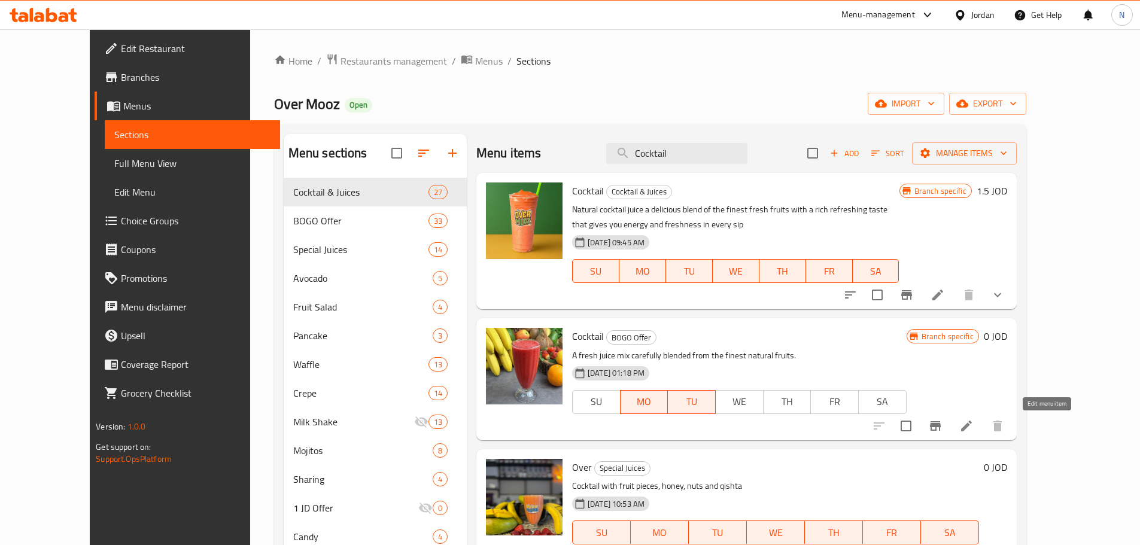
type input "Cocktail"
click at [973, 431] on icon at bounding box center [966, 426] width 14 height 14
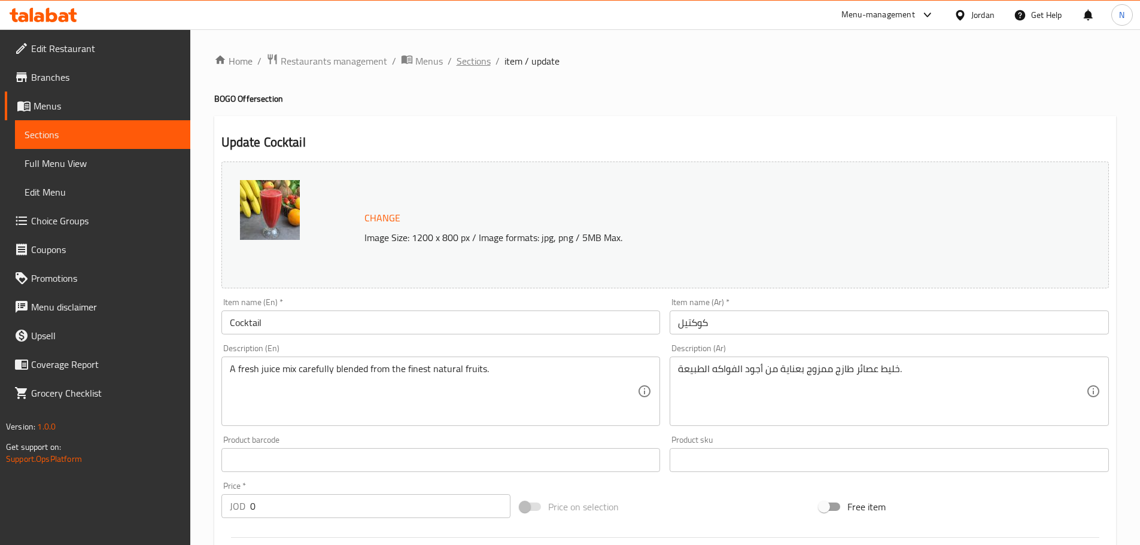
click at [470, 66] on span "Sections" at bounding box center [474, 61] width 34 height 14
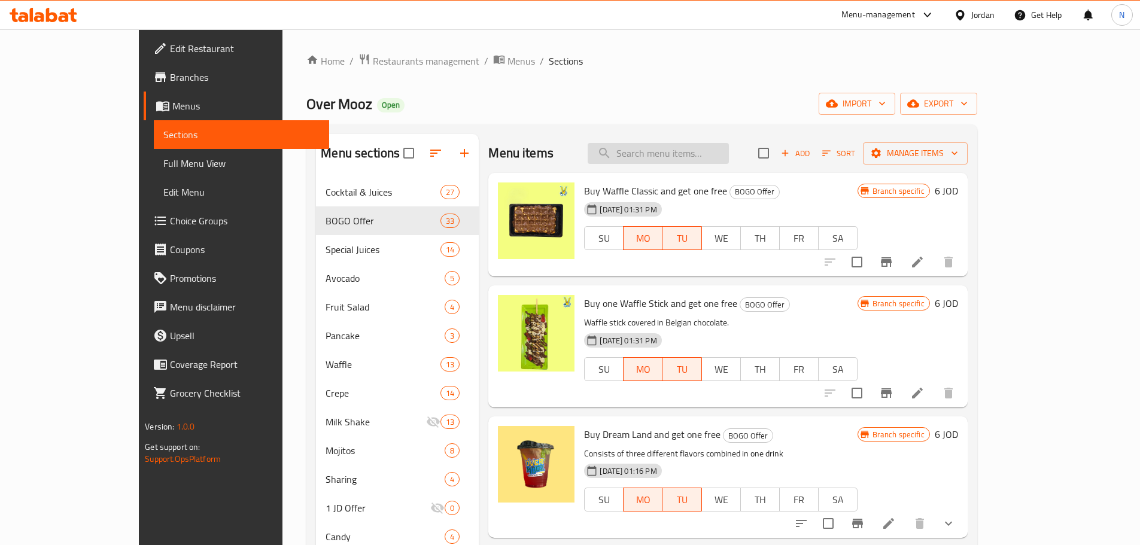
click at [729, 157] on input "search" at bounding box center [658, 153] width 141 height 21
paste input "Cocktail"
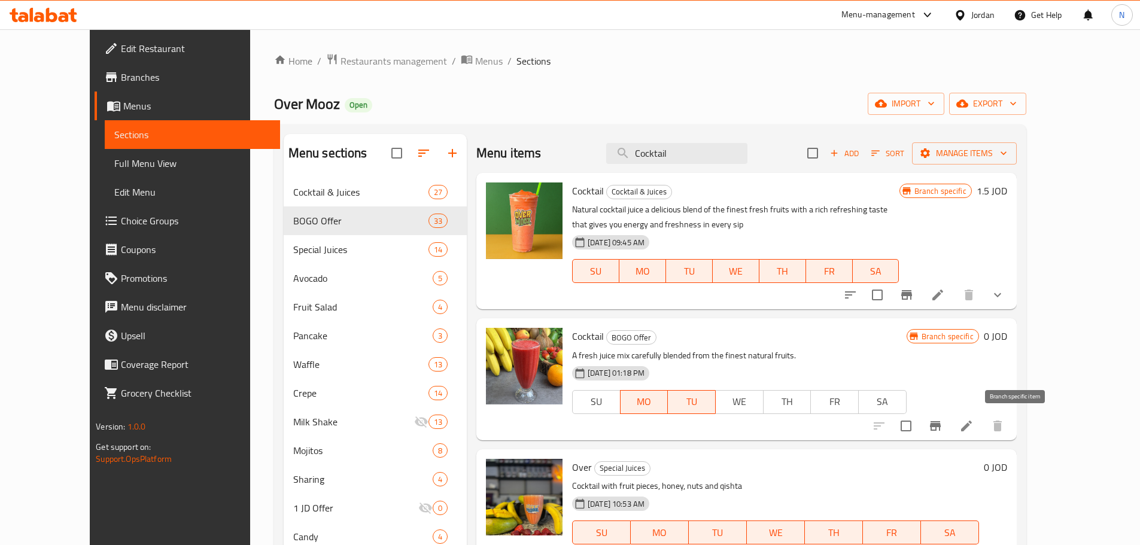
click at [942, 429] on icon "Branch-specific-item" at bounding box center [935, 426] width 14 height 14
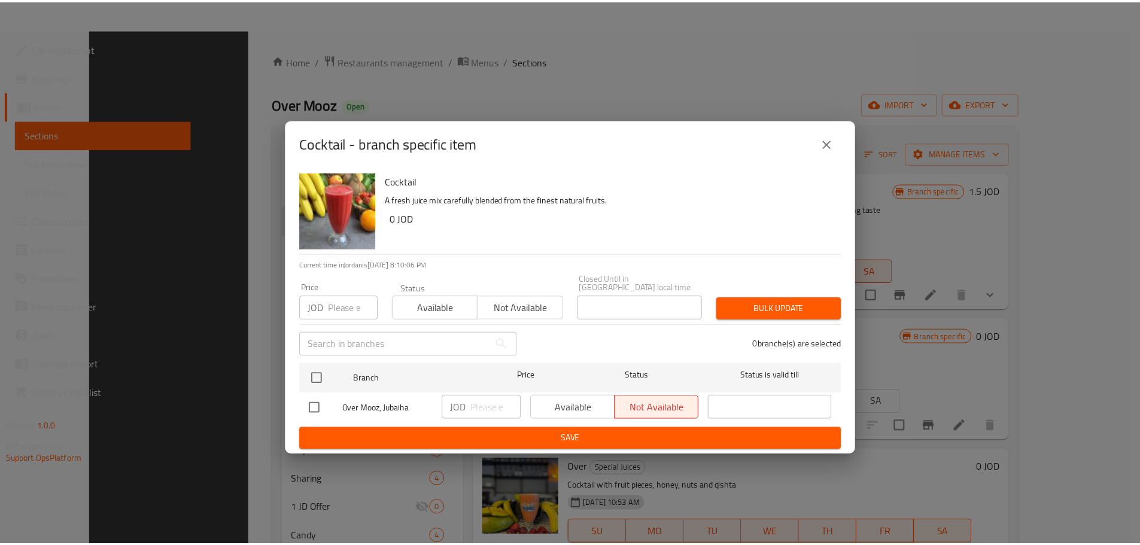
scroll to position [168, 0]
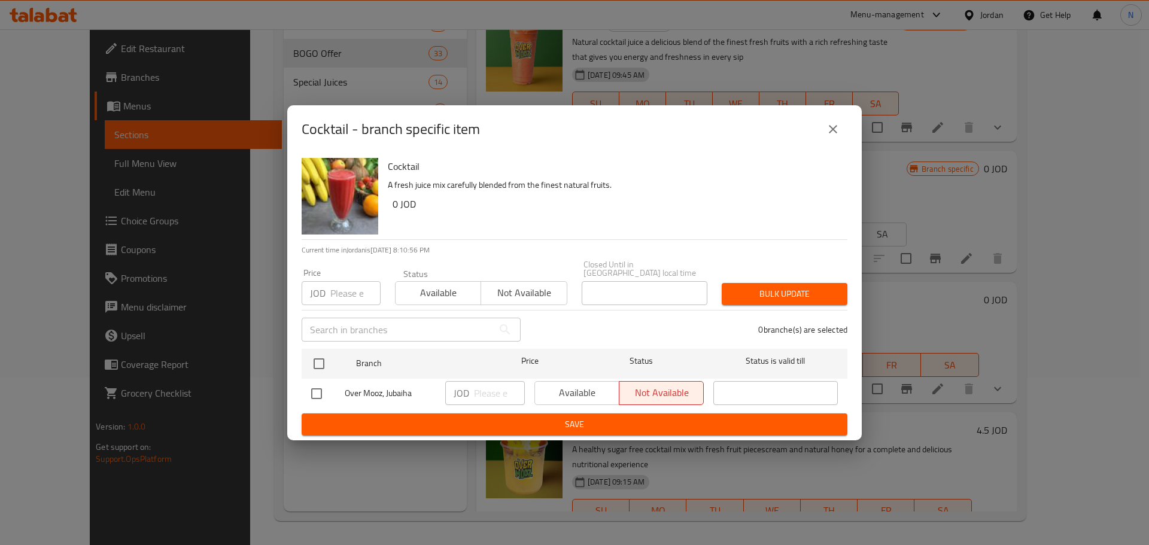
click at [838, 134] on icon "close" at bounding box center [833, 129] width 14 height 14
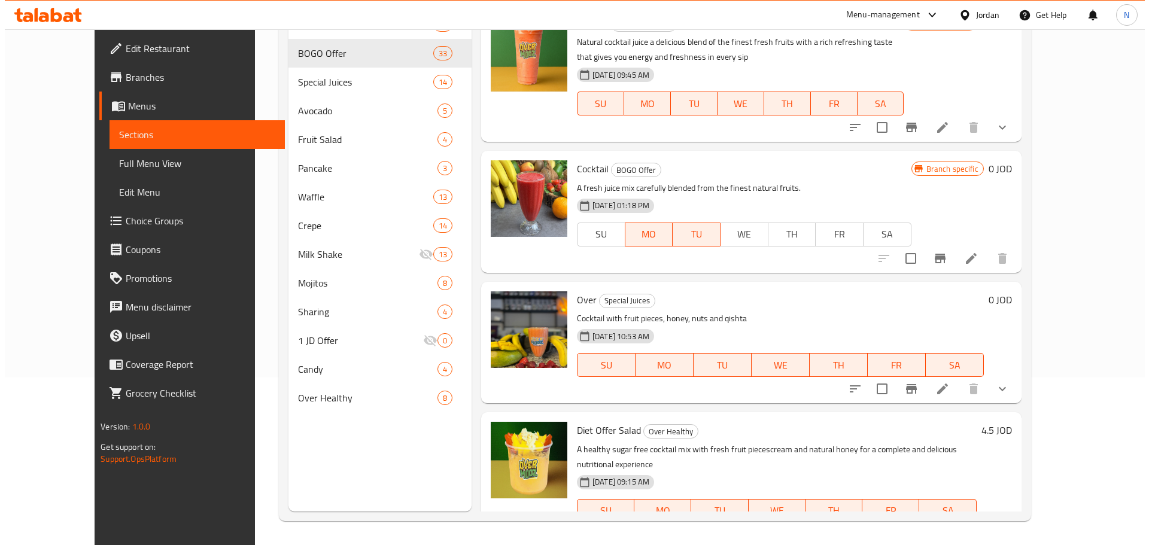
scroll to position [0, 0]
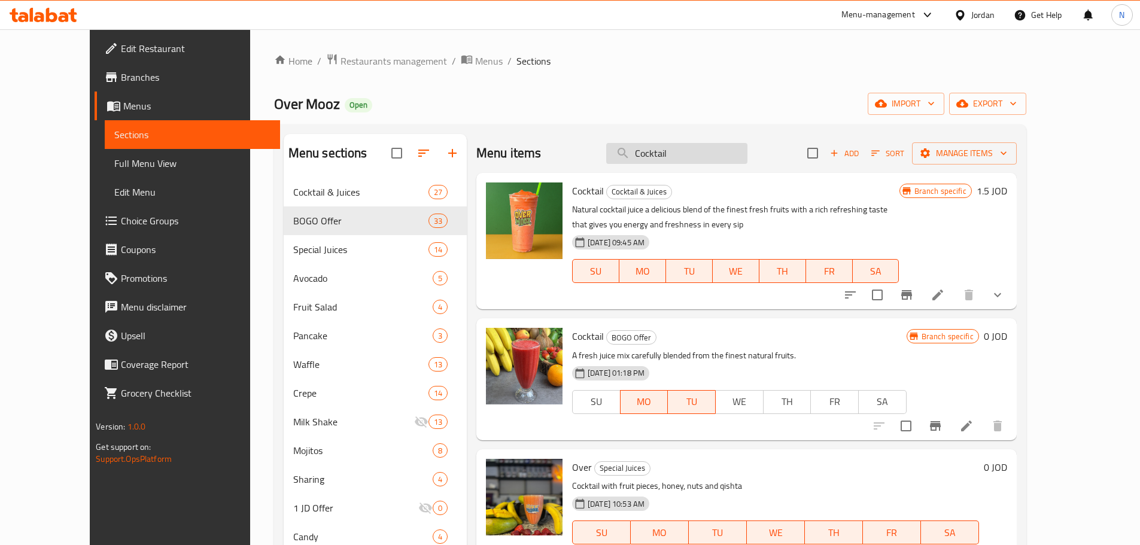
click at [709, 154] on input "Cocktail" at bounding box center [676, 153] width 141 height 21
paste input "Banana and milk"
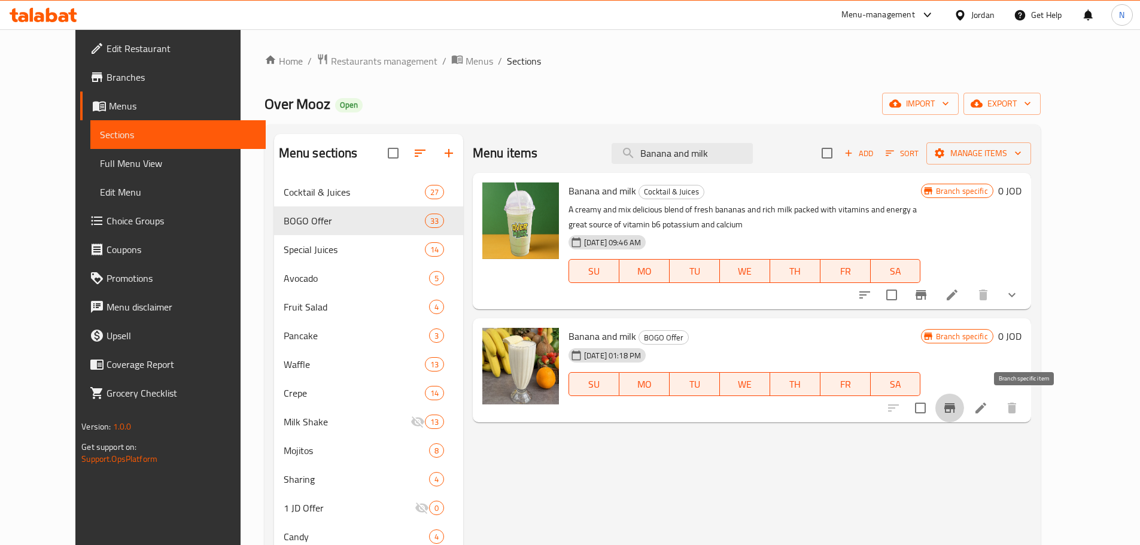
click at [957, 411] on icon "Branch-specific-item" at bounding box center [949, 408] width 14 height 14
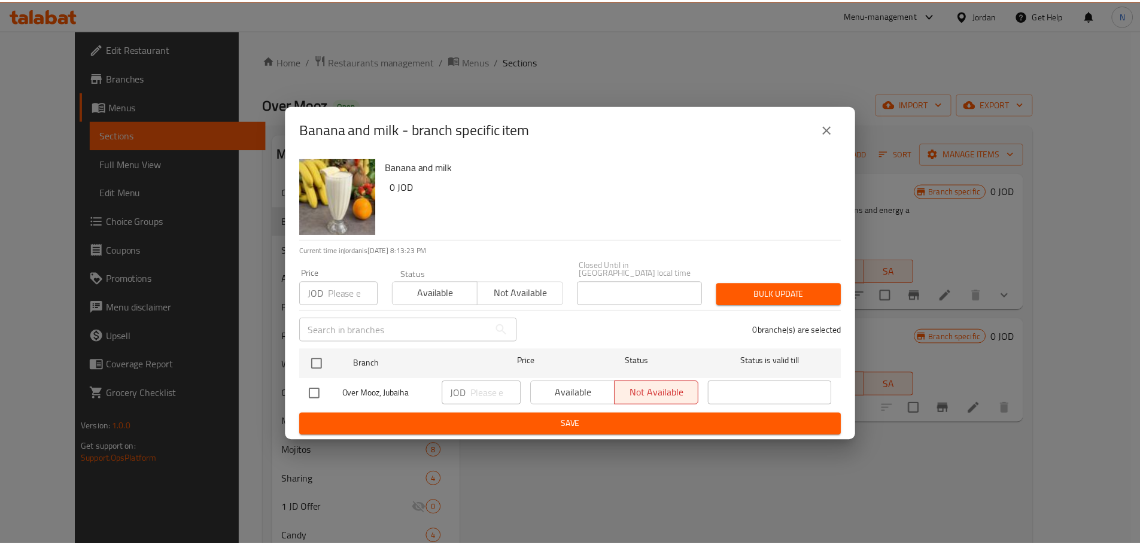
scroll to position [168, 0]
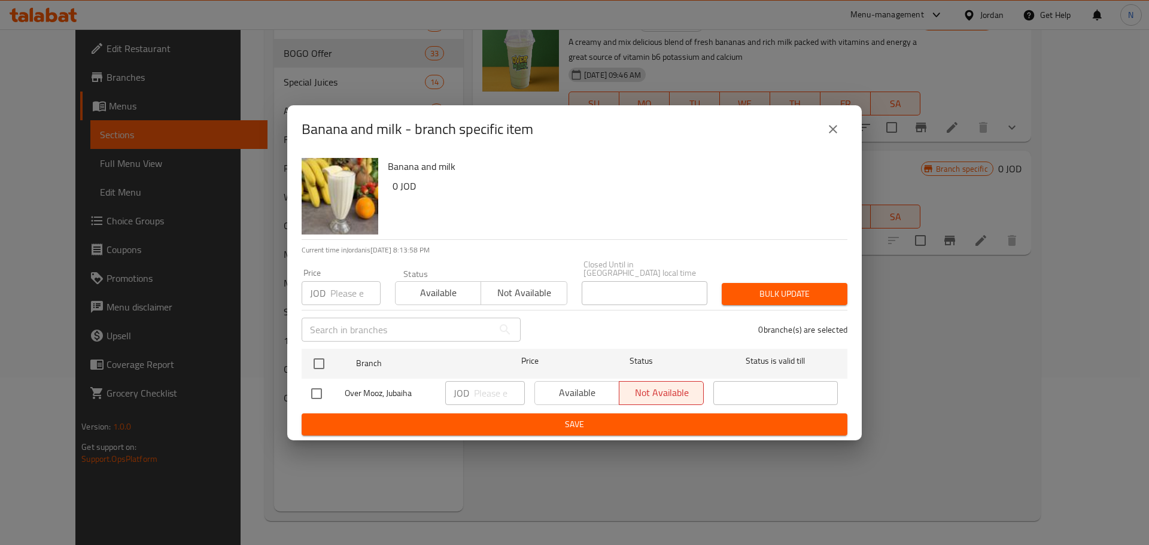
click at [820, 134] on button "close" at bounding box center [833, 129] width 29 height 29
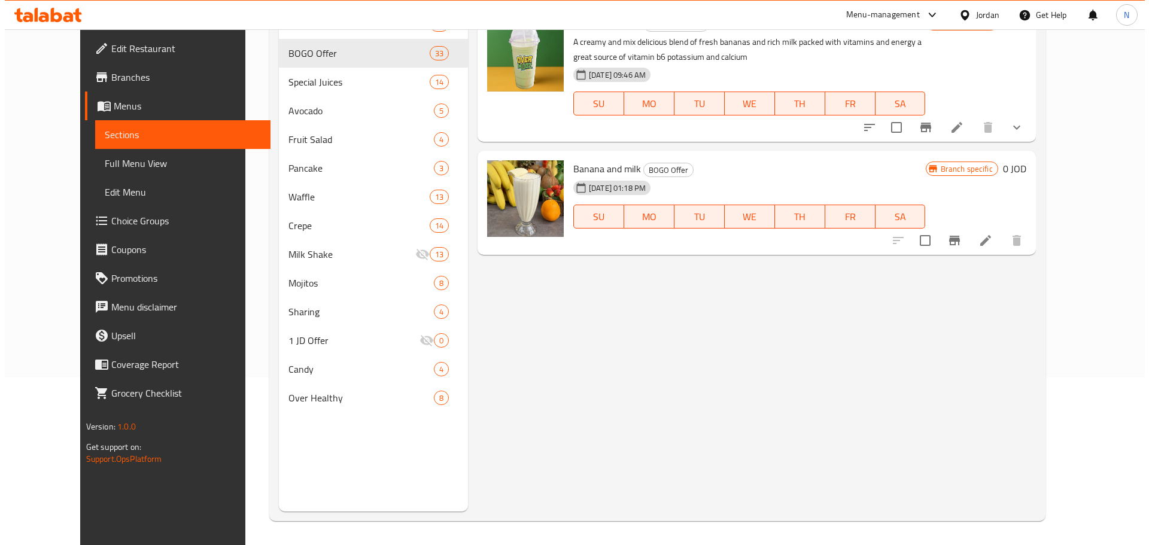
scroll to position [0, 0]
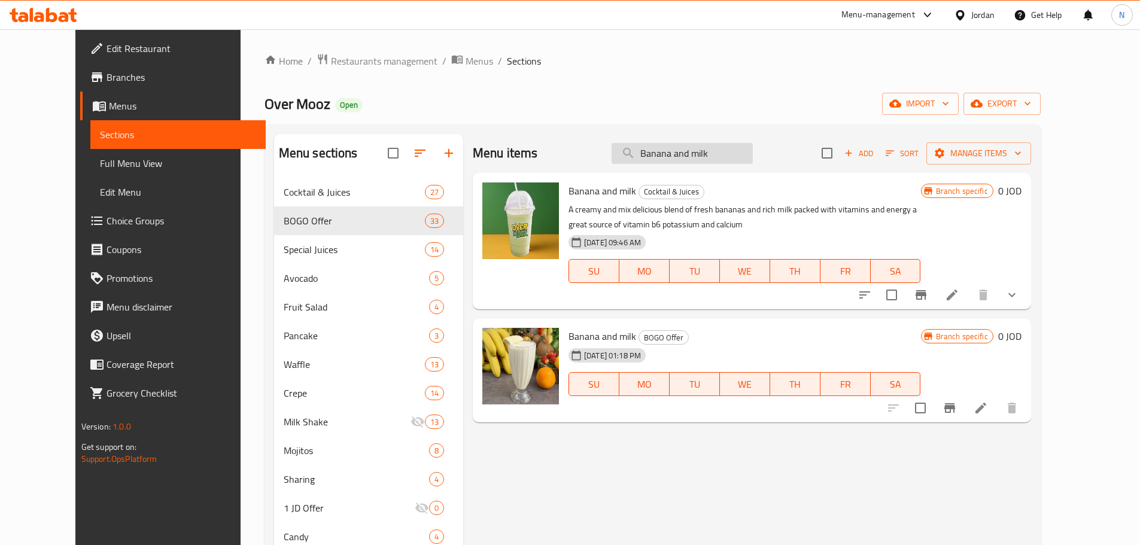
click at [706, 148] on input "Banana and milk" at bounding box center [681, 153] width 141 height 21
paste input "ango"
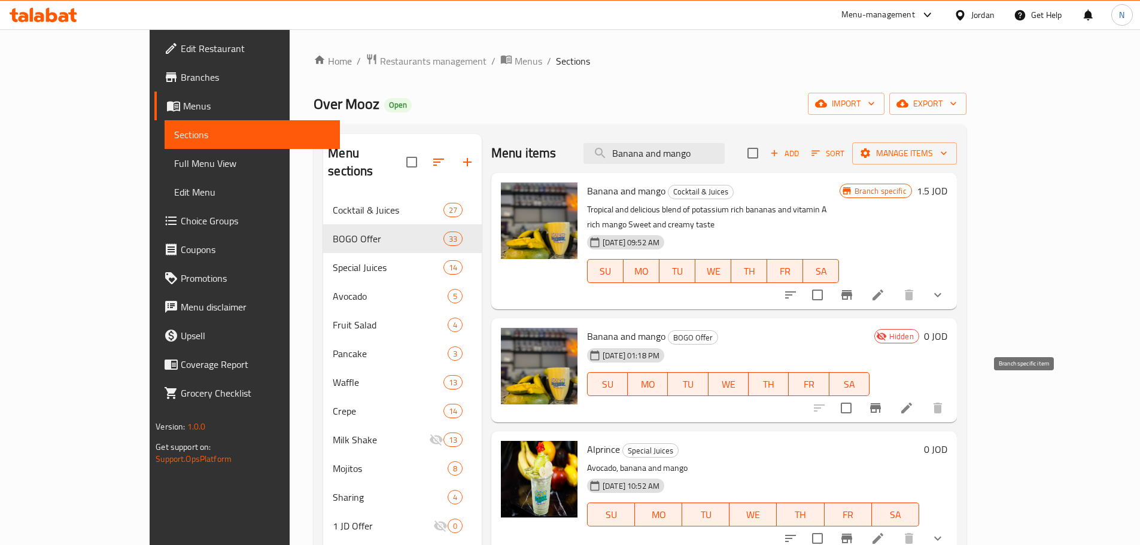
click at [883, 401] on icon "Branch-specific-item" at bounding box center [875, 408] width 14 height 14
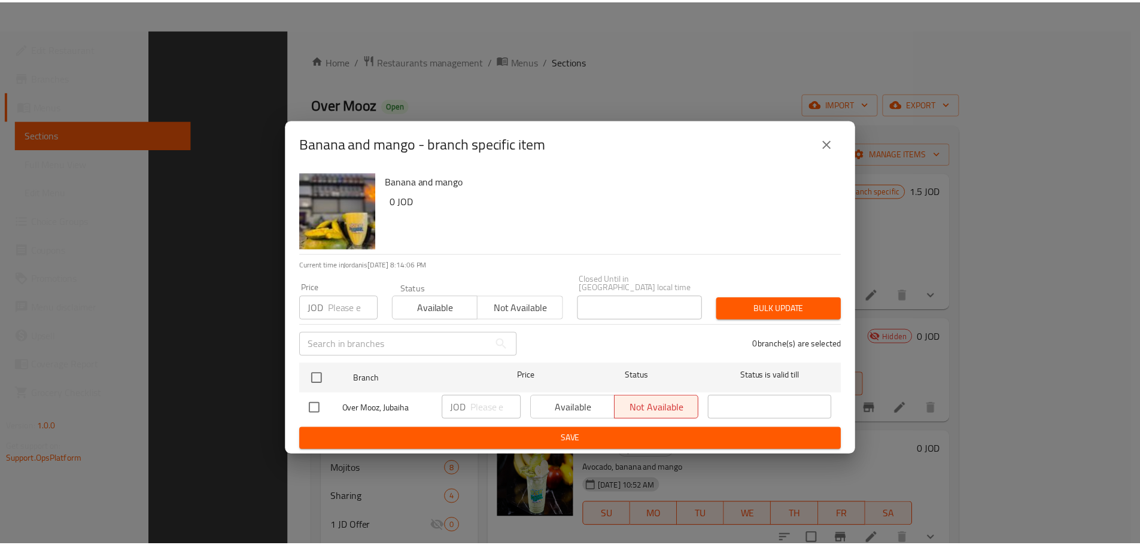
scroll to position [168, 0]
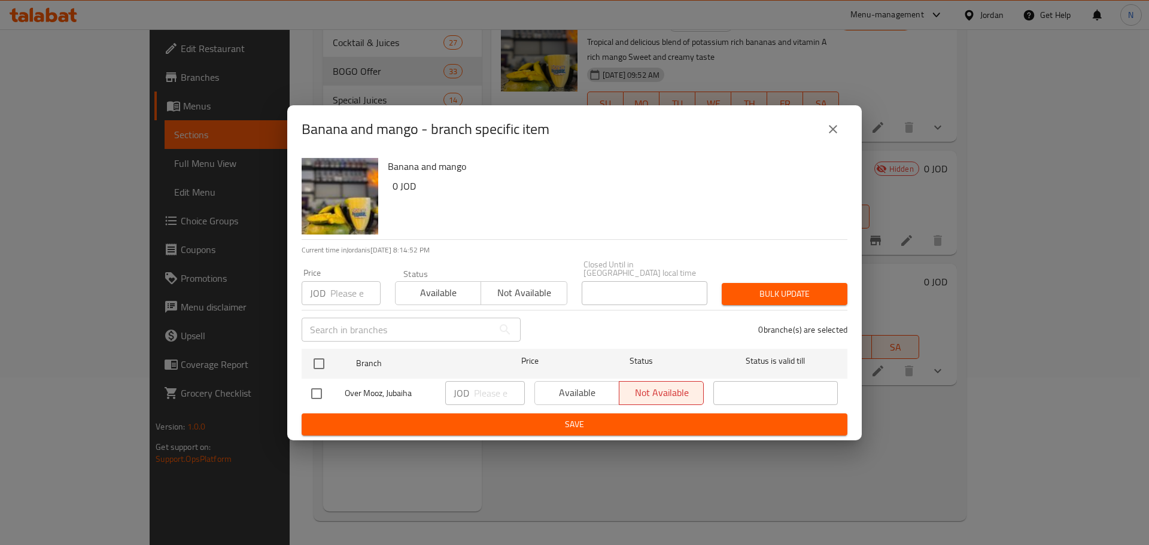
click at [833, 134] on icon "close" at bounding box center [833, 129] width 14 height 14
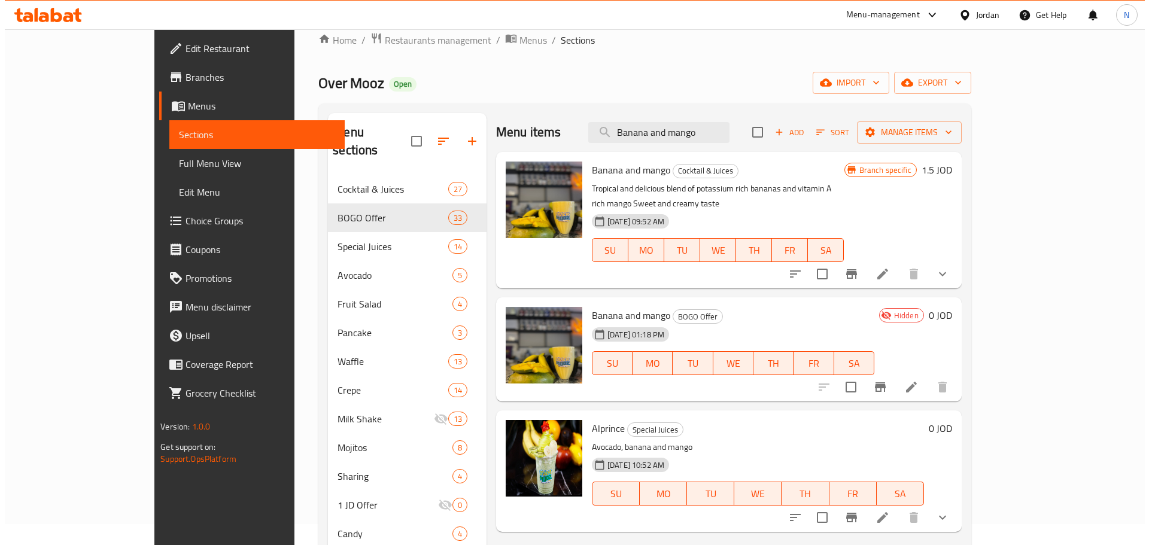
scroll to position [0, 0]
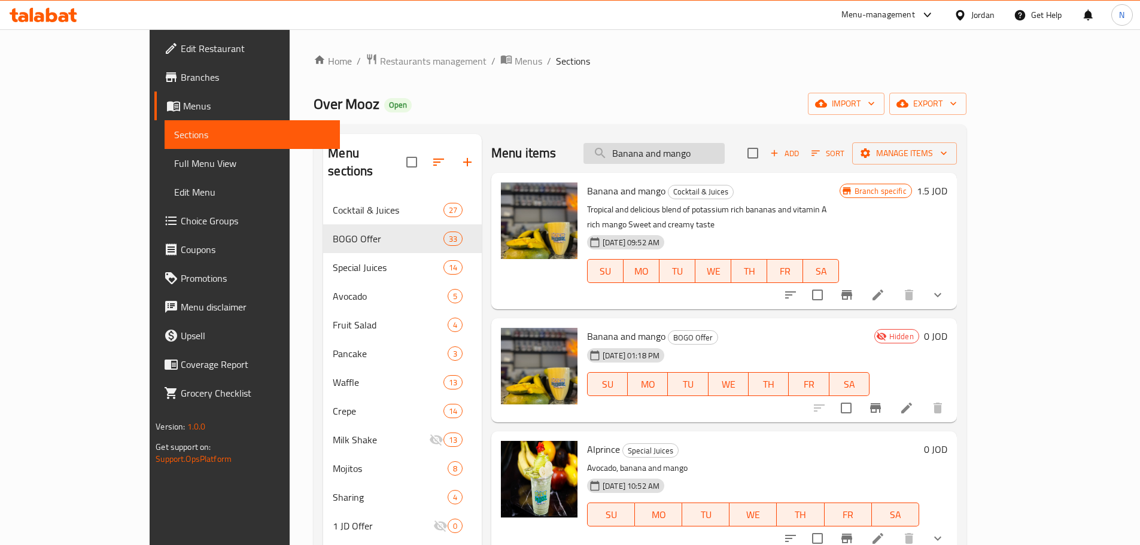
click at [714, 153] on input "Banana and mango" at bounding box center [653, 153] width 141 height 21
paste input "Strawberry"
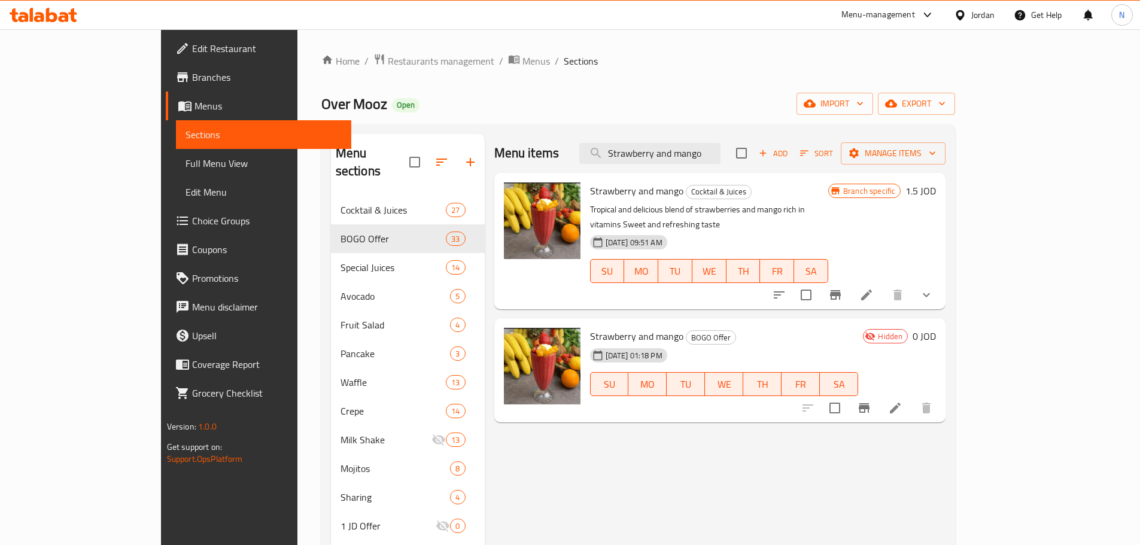
type input "Strawberry and mango"
click at [871, 401] on icon "Branch-specific-item" at bounding box center [864, 408] width 14 height 14
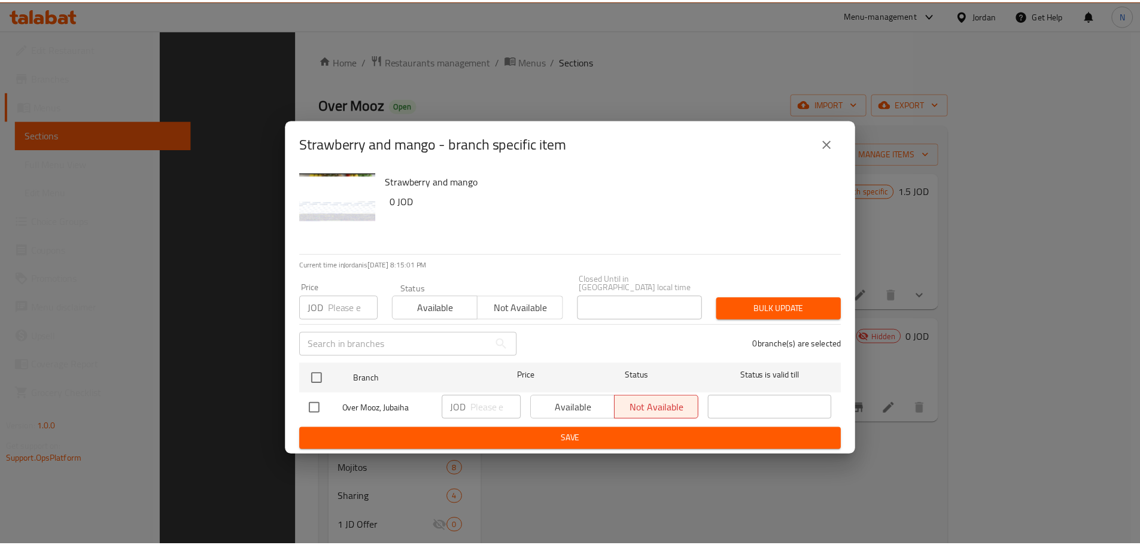
scroll to position [168, 0]
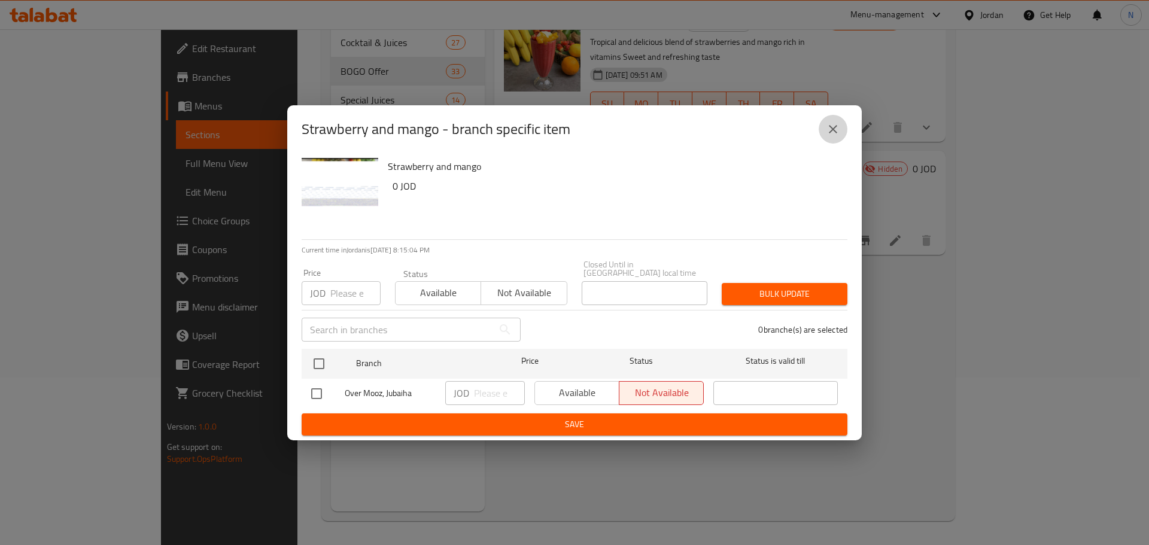
drag, startPoint x: 838, startPoint y: 133, endPoint x: 674, endPoint y: 48, distance: 183.8
click at [838, 133] on icon "close" at bounding box center [833, 129] width 14 height 14
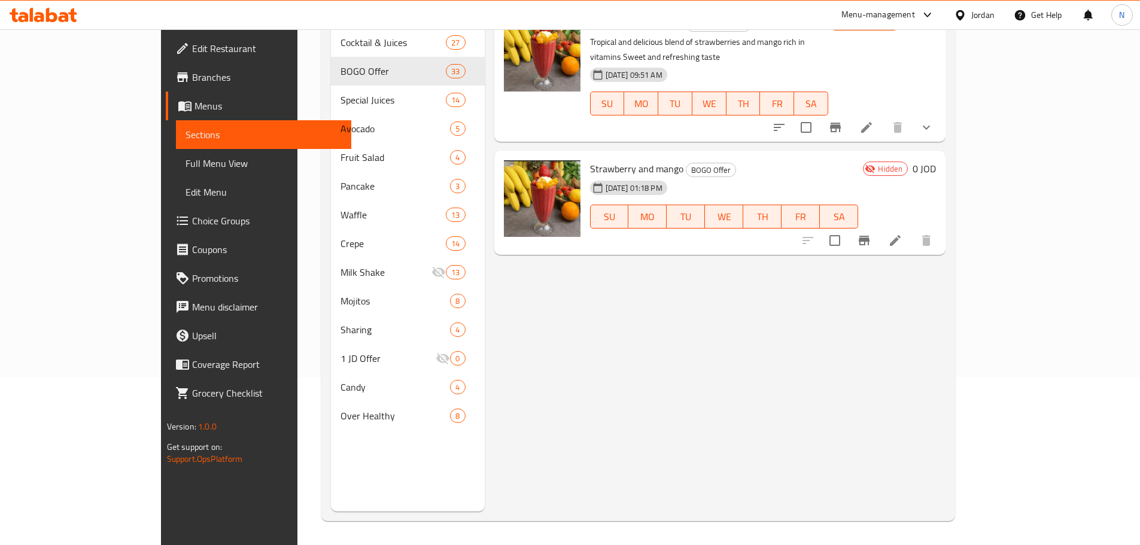
click at [983, 16] on div "Jordan" at bounding box center [982, 14] width 23 height 13
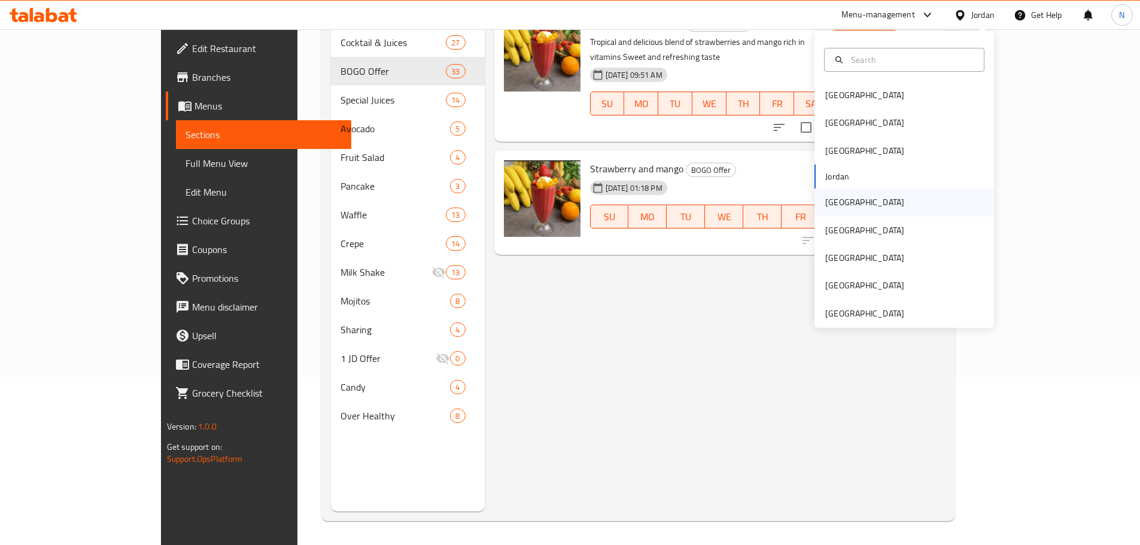
click at [843, 200] on div "Kuwait" at bounding box center [865, 202] width 98 height 28
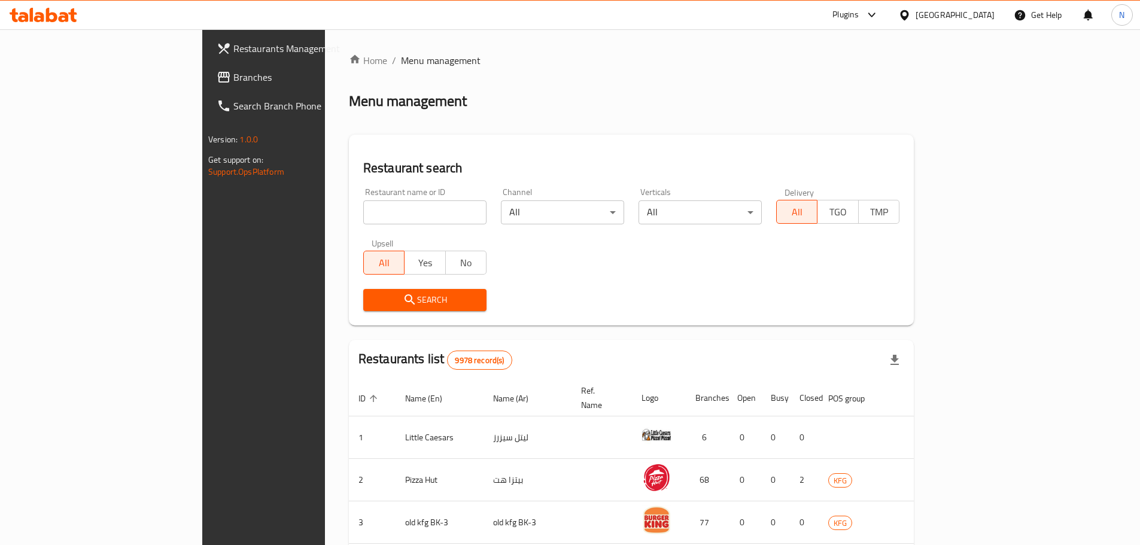
click at [233, 77] on span "Branches" at bounding box center [308, 77] width 150 height 14
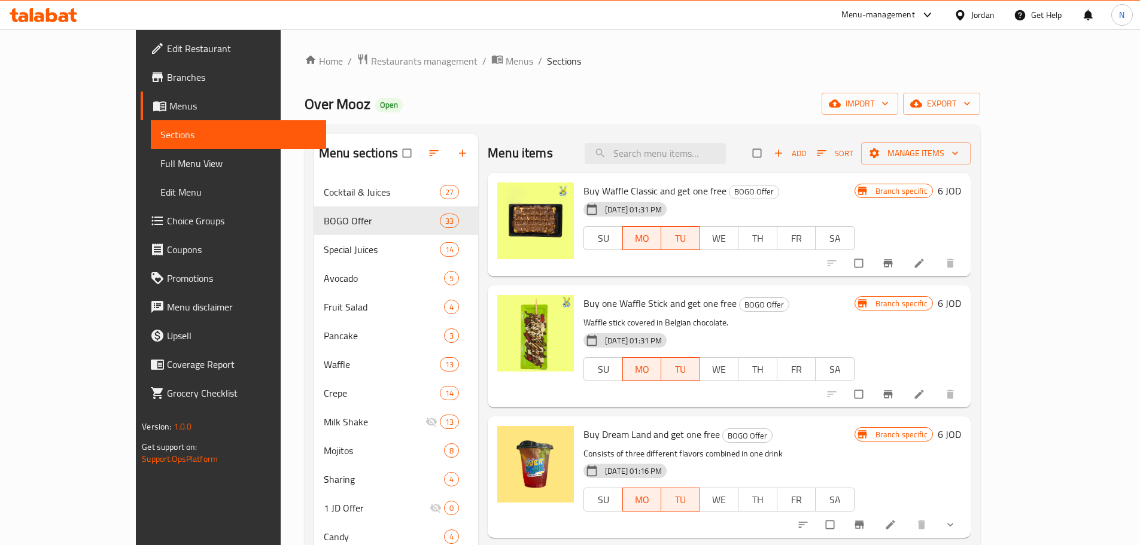
click at [956, 14] on icon at bounding box center [960, 15] width 8 height 10
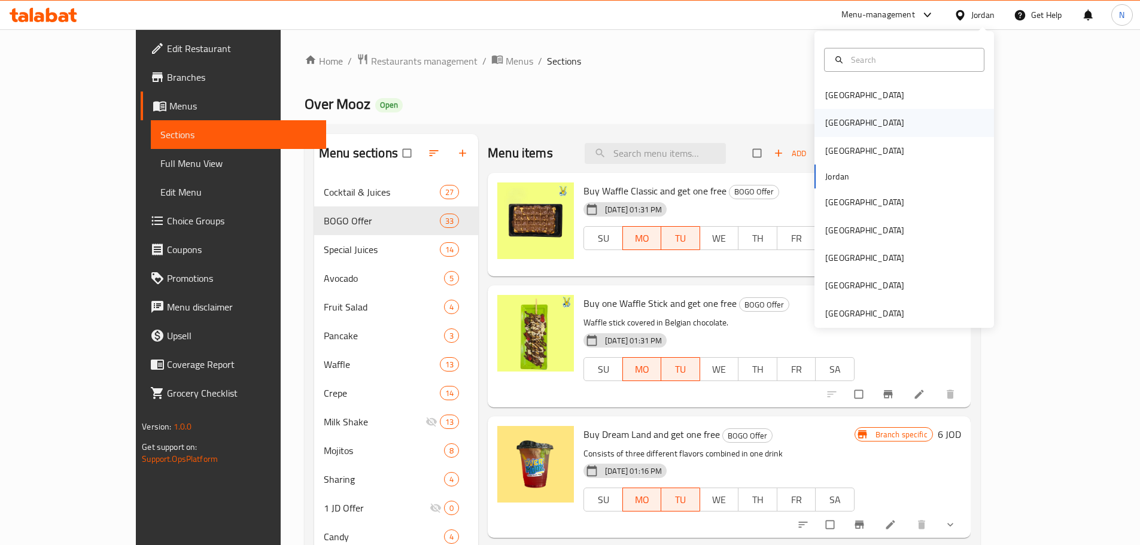
click at [830, 129] on div "[GEOGRAPHIC_DATA]" at bounding box center [864, 122] width 79 height 13
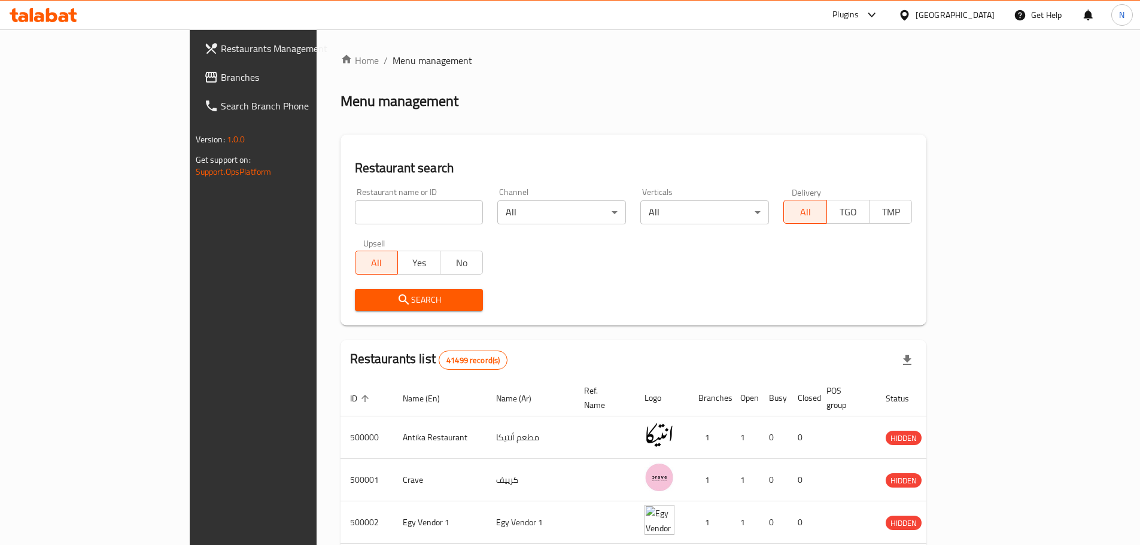
click at [221, 80] on span "Branches" at bounding box center [296, 77] width 150 height 14
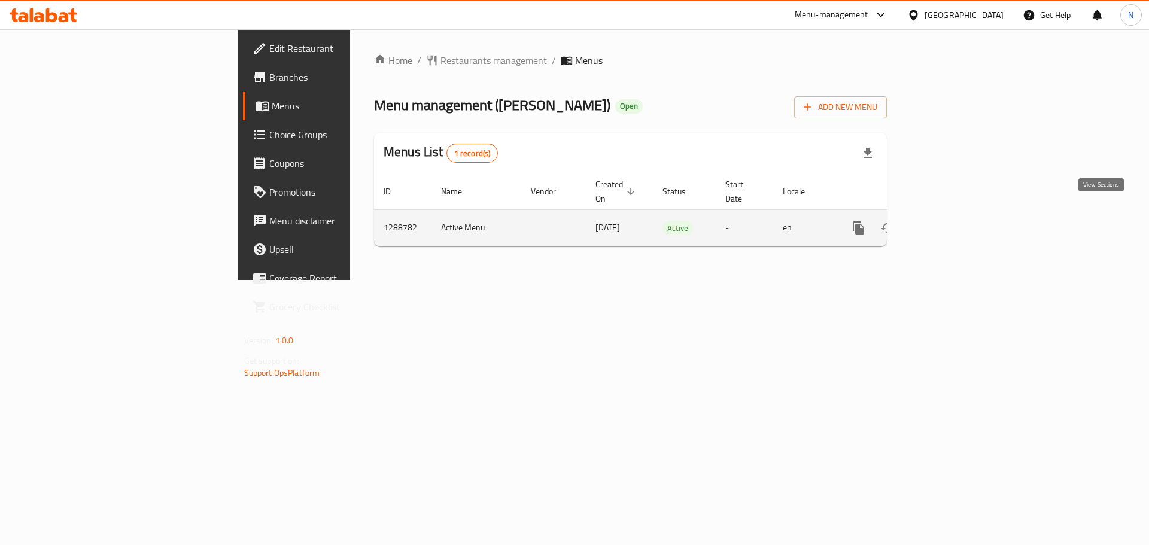
click at [950, 223] on icon "enhanced table" at bounding box center [944, 228] width 11 height 11
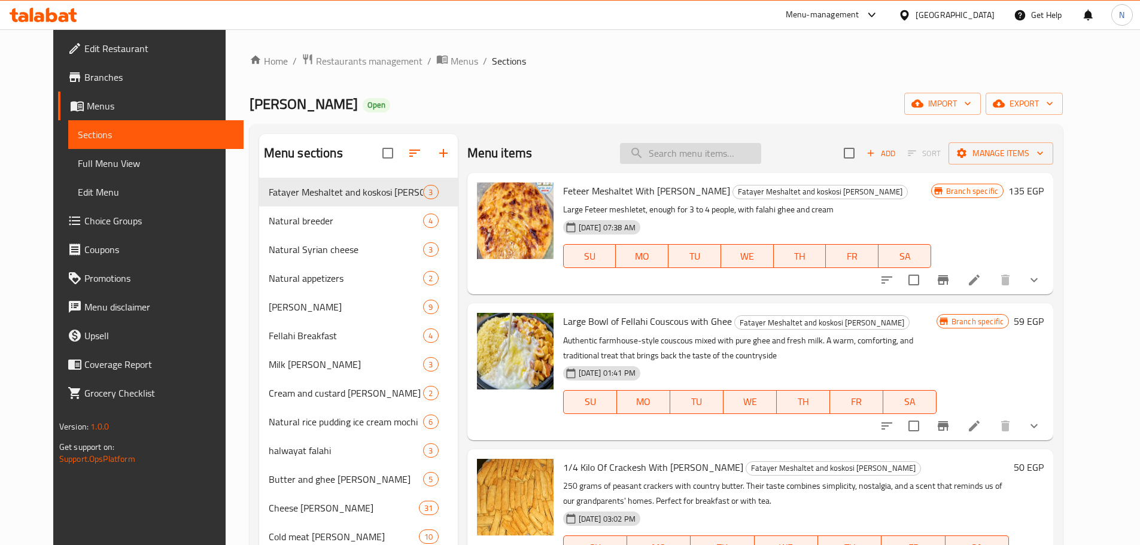
click at [713, 155] on input "search" at bounding box center [690, 153] width 141 height 21
paste input "Large Croissant Sandwich With Falahi Butter"
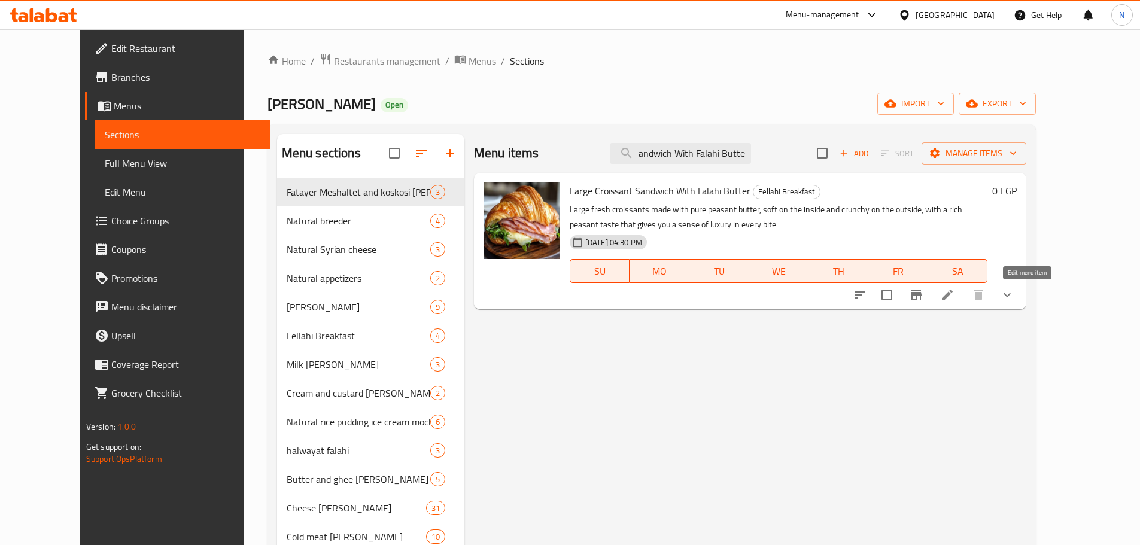
type input "Large Croissant Sandwich With Falahi Butter"
click at [954, 295] on icon at bounding box center [947, 295] width 14 height 14
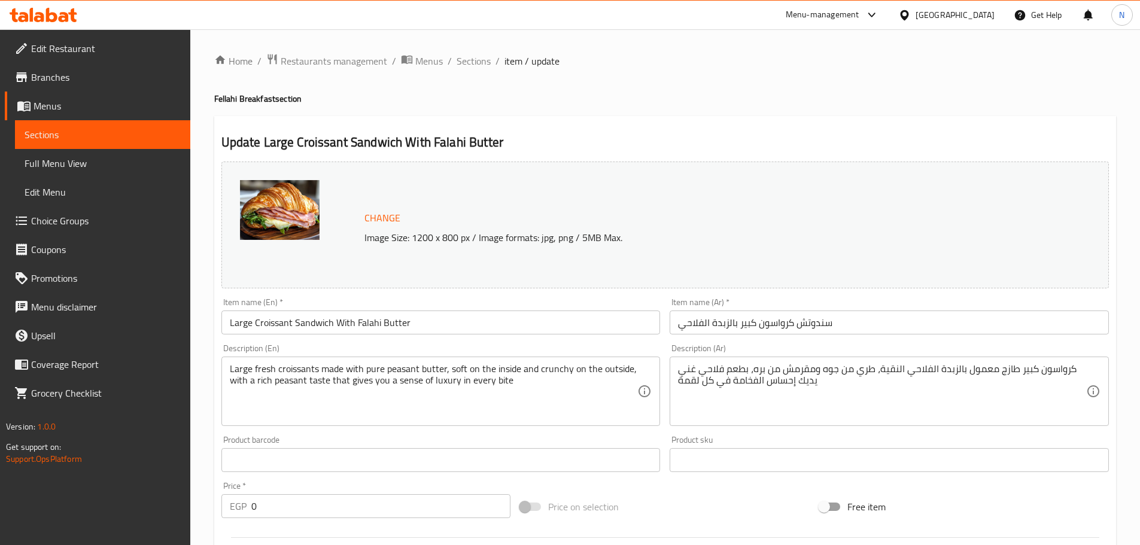
scroll to position [414, 0]
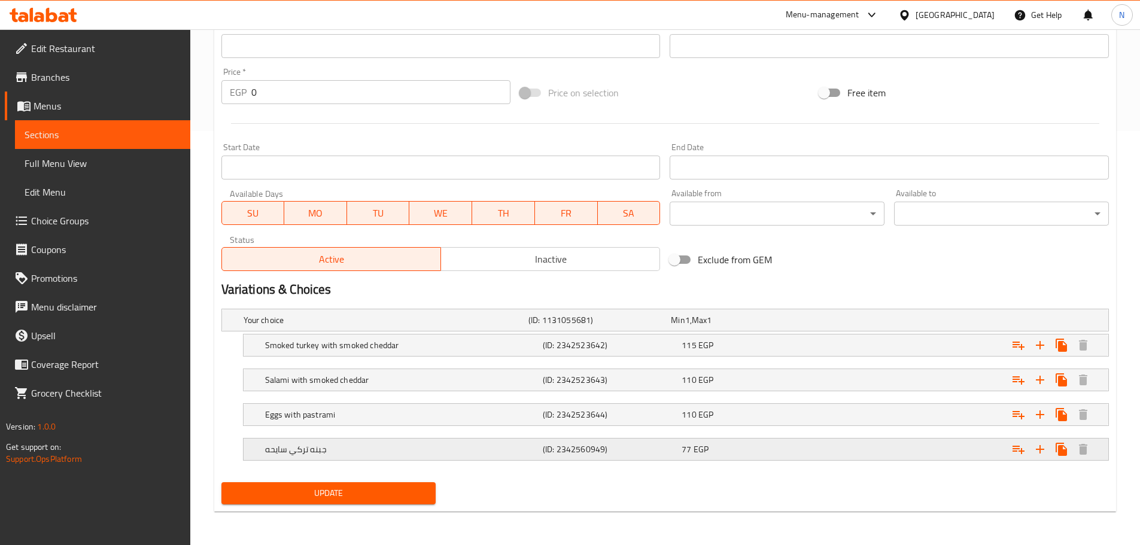
click at [426, 441] on div "جبنه تركي سايحه" at bounding box center [402, 449] width 278 height 17
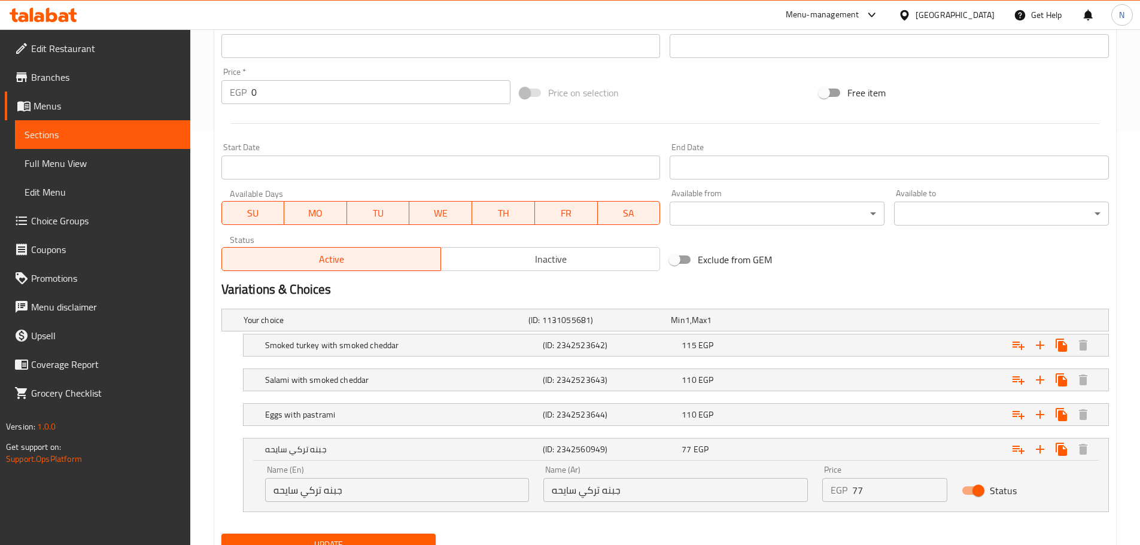
click at [480, 495] on input "جبنه تركي سايحه" at bounding box center [397, 490] width 264 height 24
click at [416, 497] on input "جبنه تركي سايحه" at bounding box center [397, 490] width 264 height 24
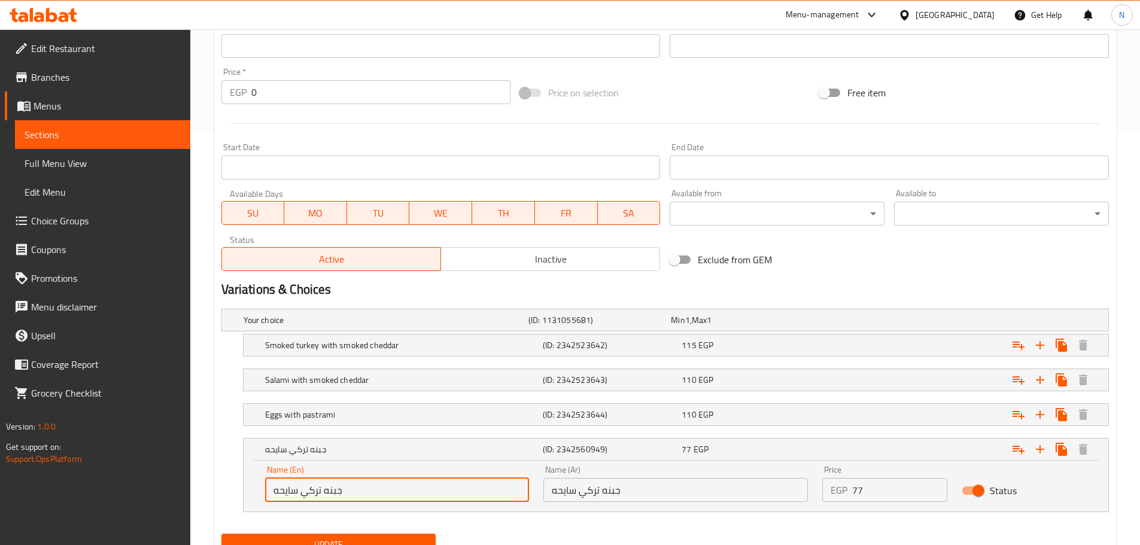
click at [416, 497] on input "جبنه تركي سايحه" at bounding box center [397, 490] width 264 height 24
paste input "Melted Turkish cheese"
click at [177, 476] on div "Edit Restaurant Branches Menus Sections Full Menu View Edit Menu Choice Groups …" at bounding box center [95, 301] width 190 height 545
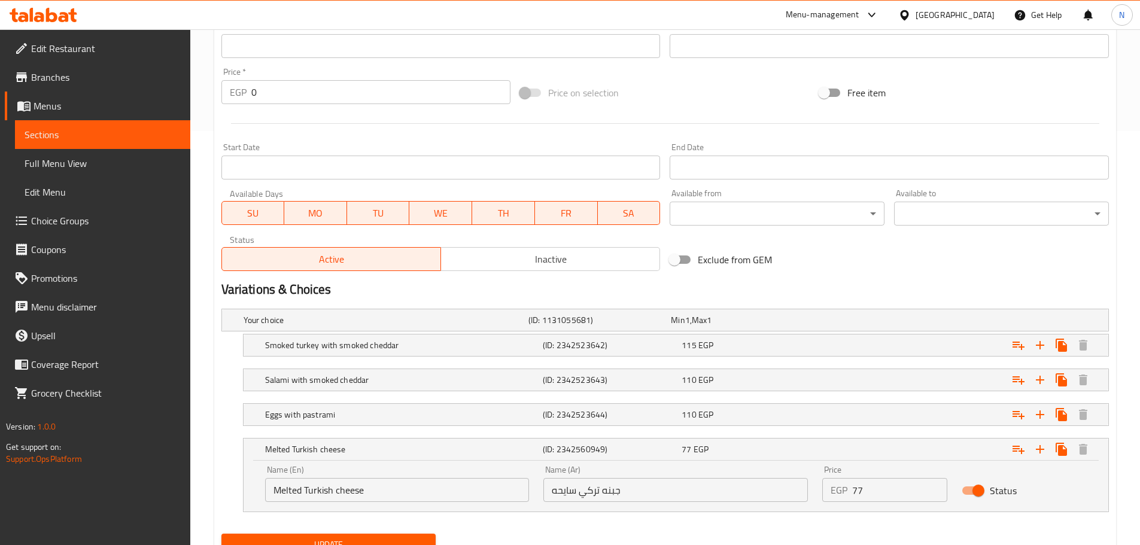
click at [333, 485] on input "Melted Turkish cheese" at bounding box center [397, 490] width 264 height 24
type input "Melted Turkish Cheese"
click at [209, 467] on div "Home / Restaurants management / Menus / Sections / item / update Fellahi Breakf…" at bounding box center [665, 105] width 950 height 981
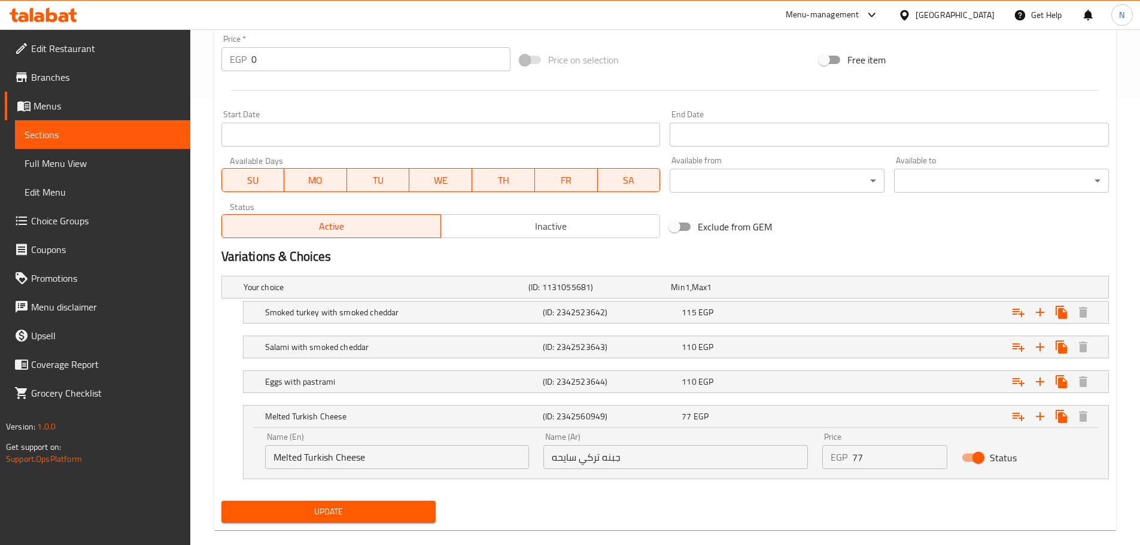
scroll to position [466, 0]
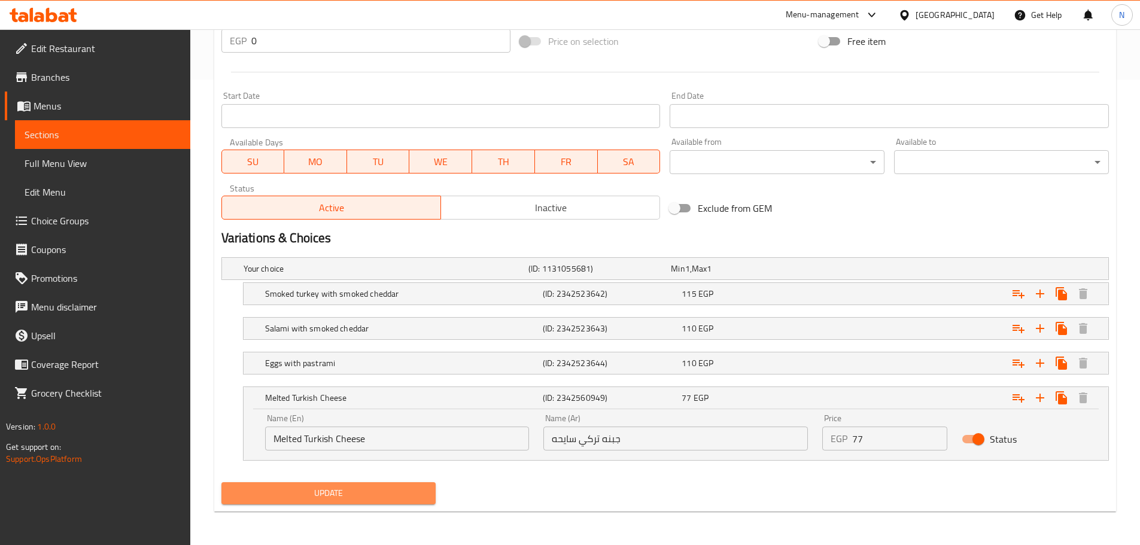
click at [301, 495] on span "Update" at bounding box center [329, 493] width 196 height 15
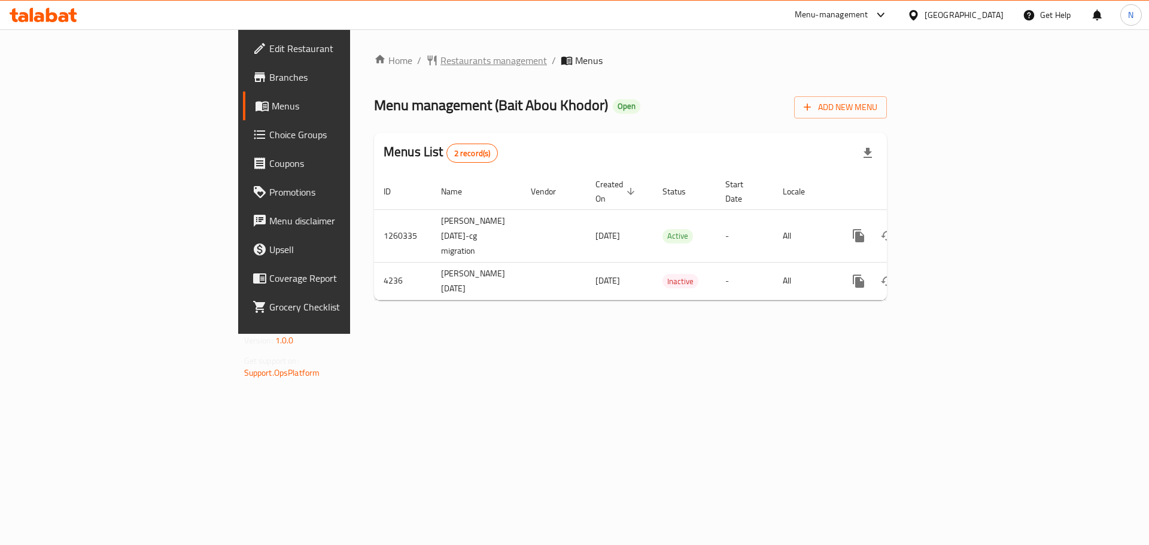
click at [440, 56] on span "Restaurants management" at bounding box center [493, 60] width 107 height 14
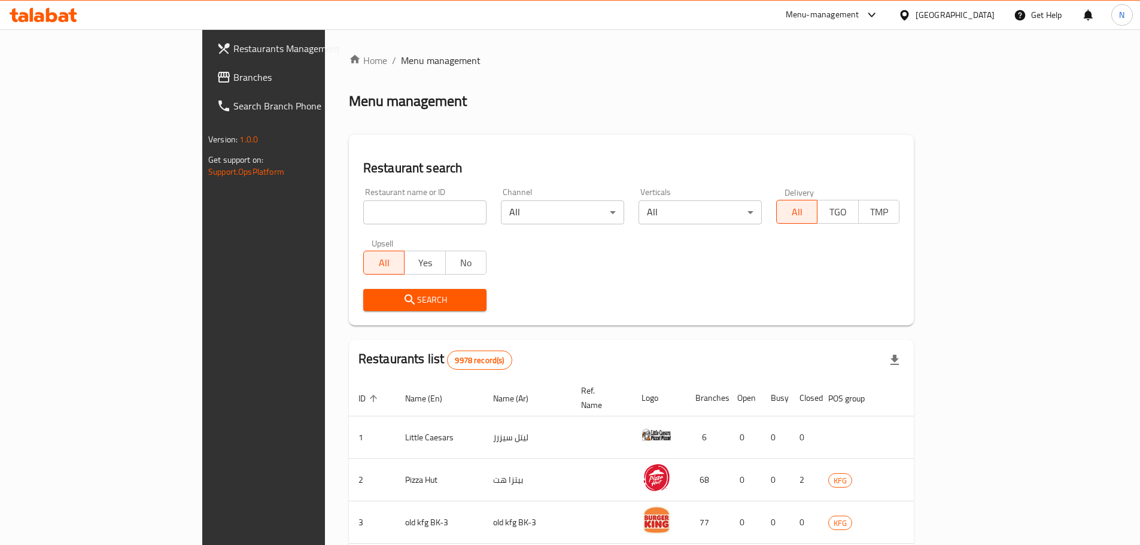
click at [233, 82] on span "Branches" at bounding box center [308, 77] width 150 height 14
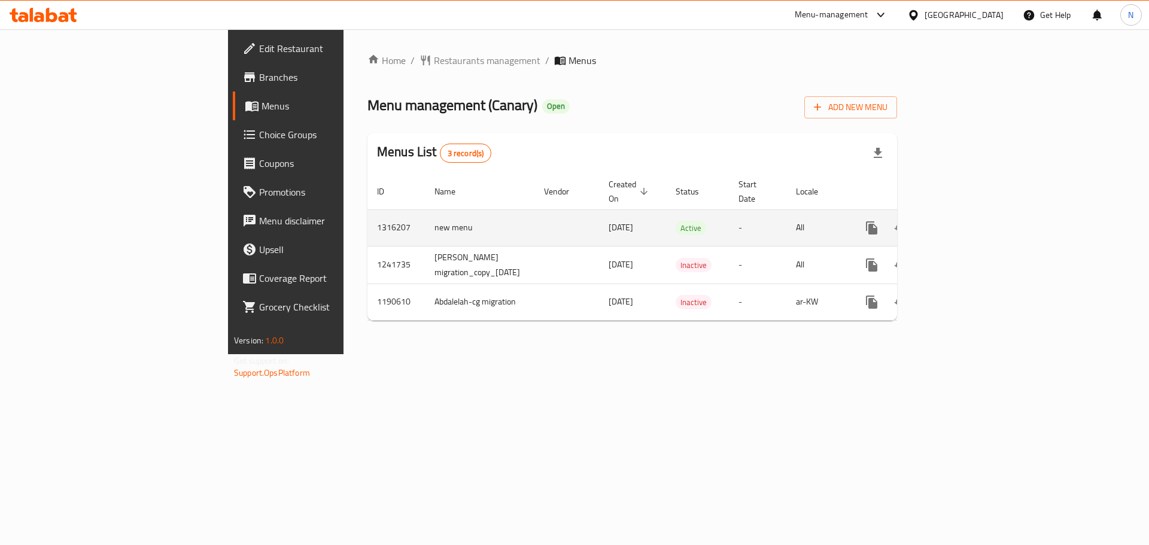
click at [965, 221] on icon "enhanced table" at bounding box center [958, 228] width 14 height 14
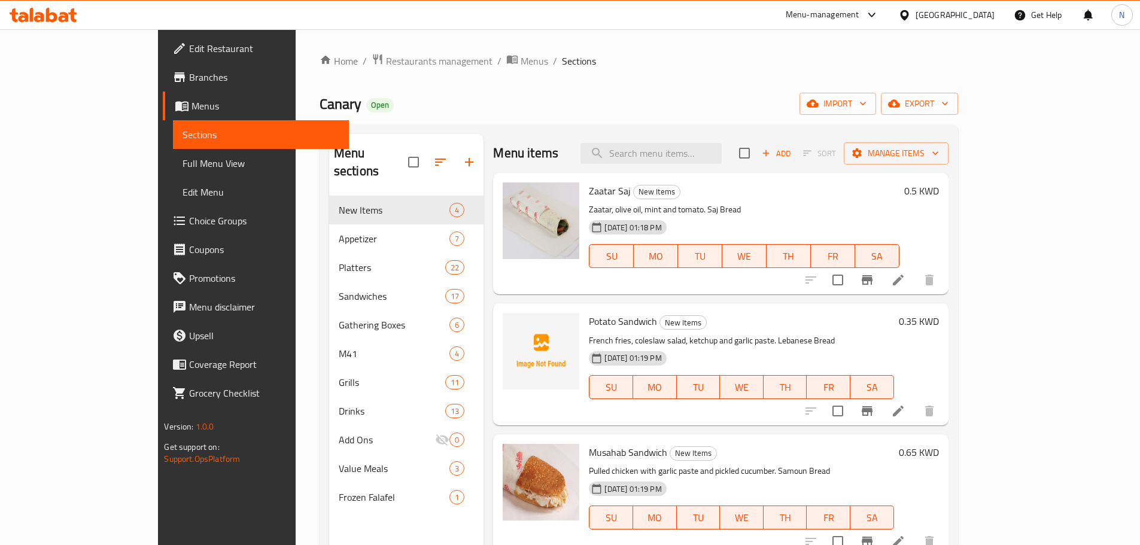
click at [690, 168] on div "Menu items Add Sort Manage items" at bounding box center [720, 153] width 455 height 39
click at [692, 158] on input "search" at bounding box center [650, 153] width 141 height 21
paste input "Shawarma Shamiyat"
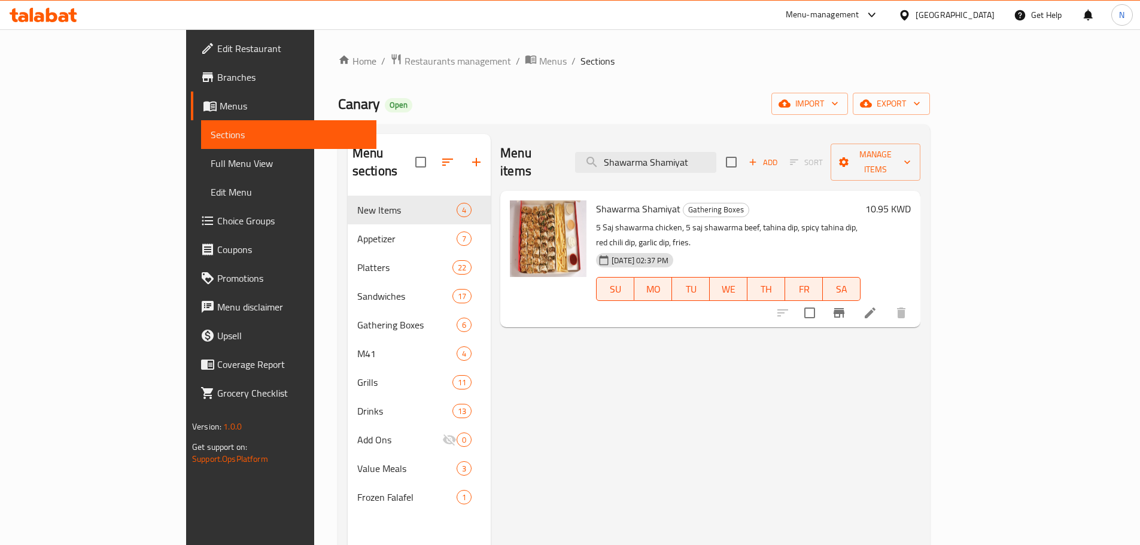
type input "Shawarma Shamiyat"
copy span "Gathering Boxes"
drag, startPoint x: 695, startPoint y: 195, endPoint x: 641, endPoint y: 195, distance: 53.3
click at [683, 203] on span "Gathering Boxes" at bounding box center [715, 210] width 65 height 14
click at [404, 60] on span "Restaurants management" at bounding box center [457, 61] width 107 height 14
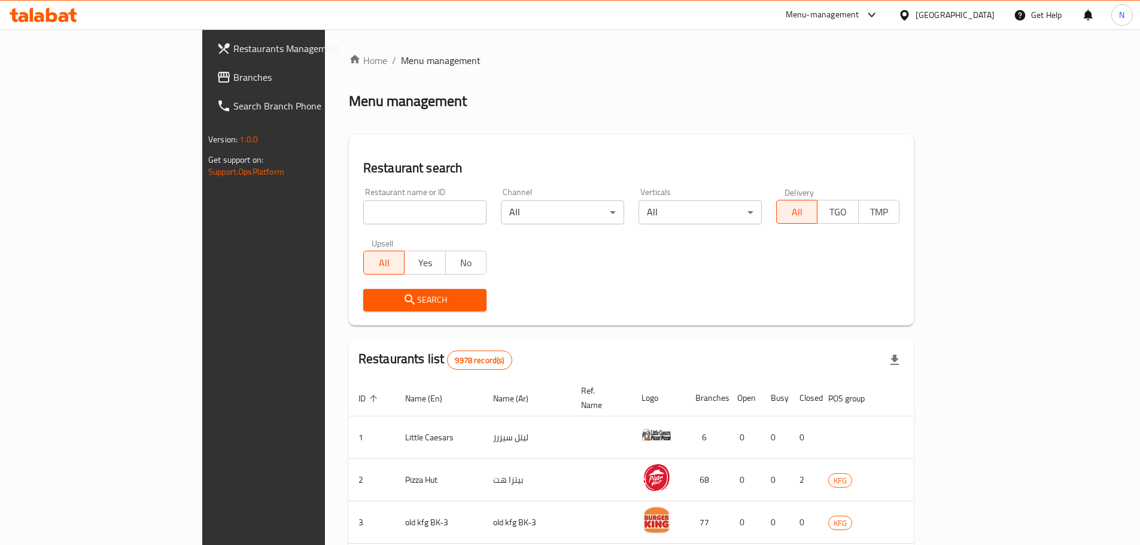
click at [233, 72] on span "Branches" at bounding box center [308, 77] width 150 height 14
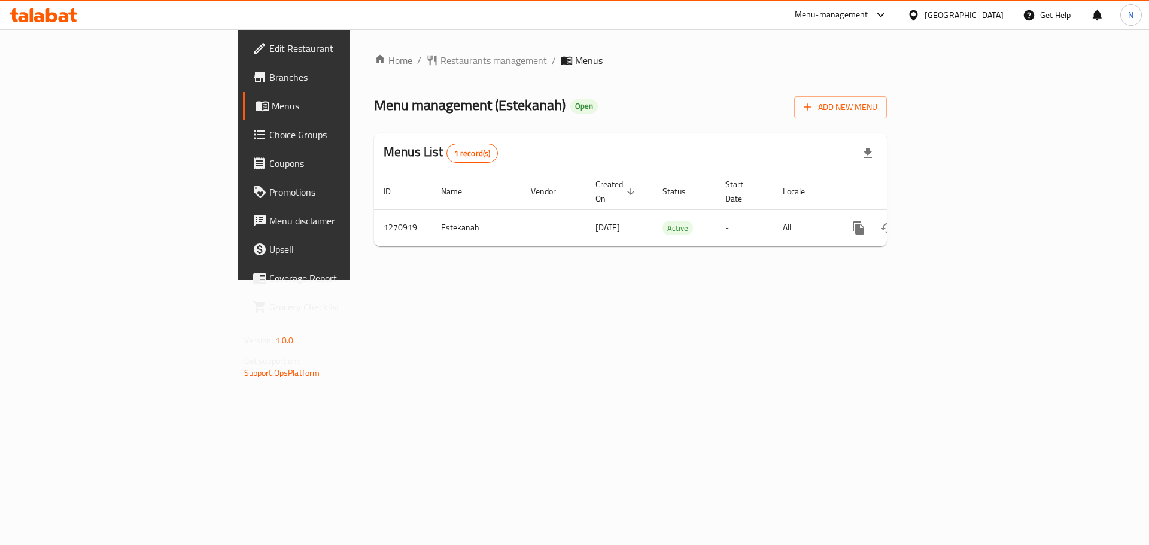
click at [978, 13] on div "[GEOGRAPHIC_DATA]" at bounding box center [963, 14] width 79 height 13
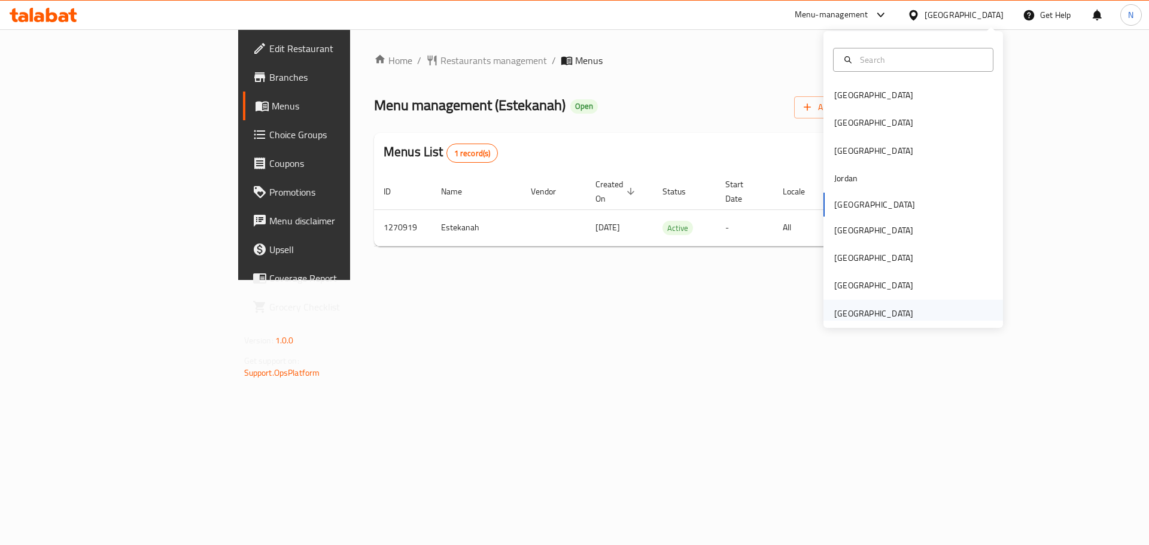
click at [893, 318] on div "[GEOGRAPHIC_DATA]" at bounding box center [873, 313] width 79 height 13
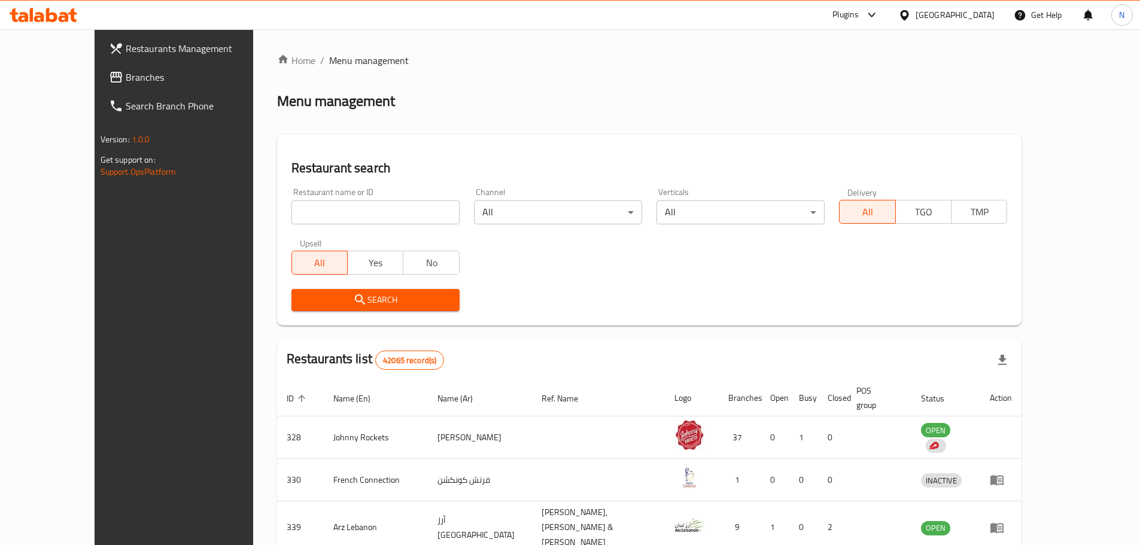
click at [126, 82] on span "Branches" at bounding box center [201, 77] width 150 height 14
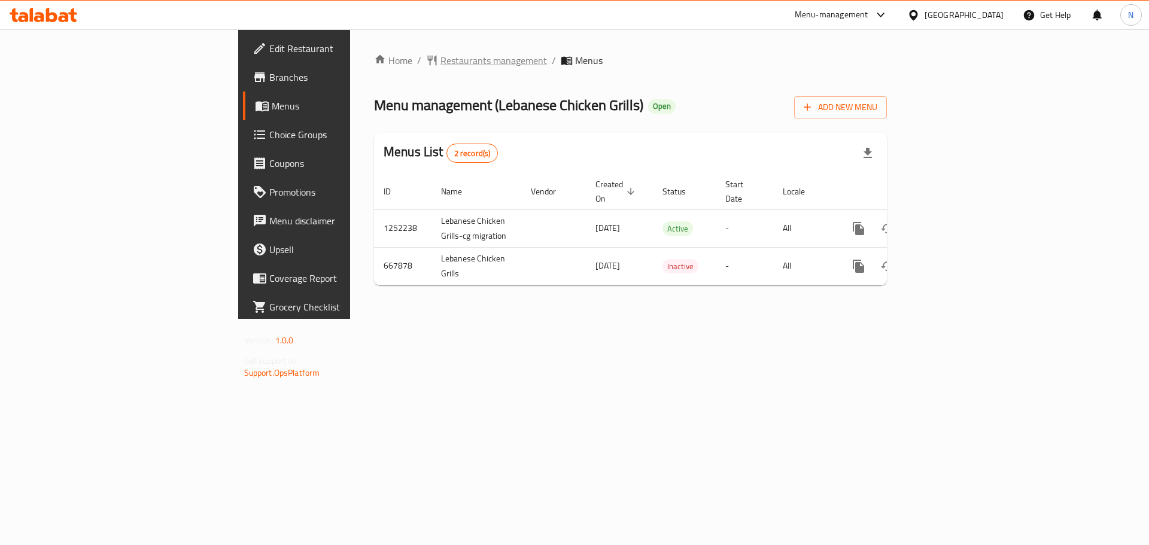
click at [440, 57] on span "Restaurants management" at bounding box center [493, 60] width 107 height 14
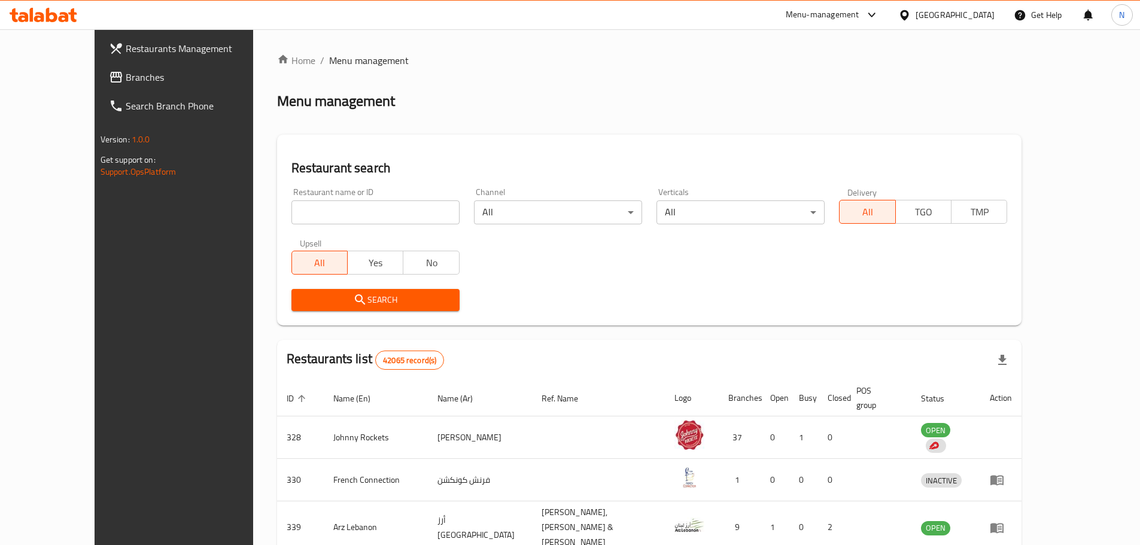
click at [126, 74] on span "Branches" at bounding box center [201, 77] width 150 height 14
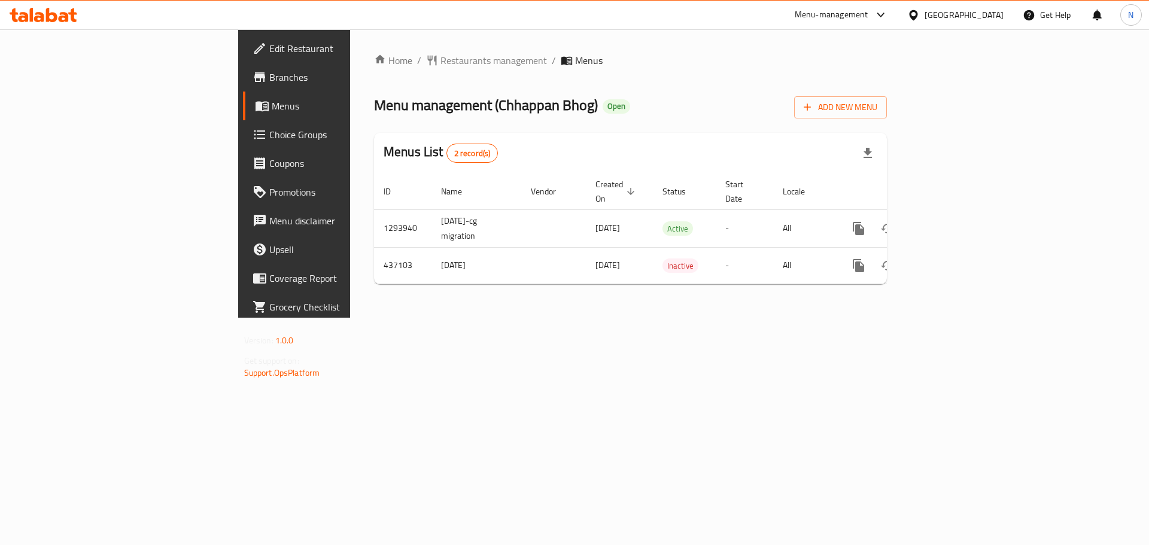
click at [243, 68] on link "Branches" at bounding box center [336, 77] width 187 height 29
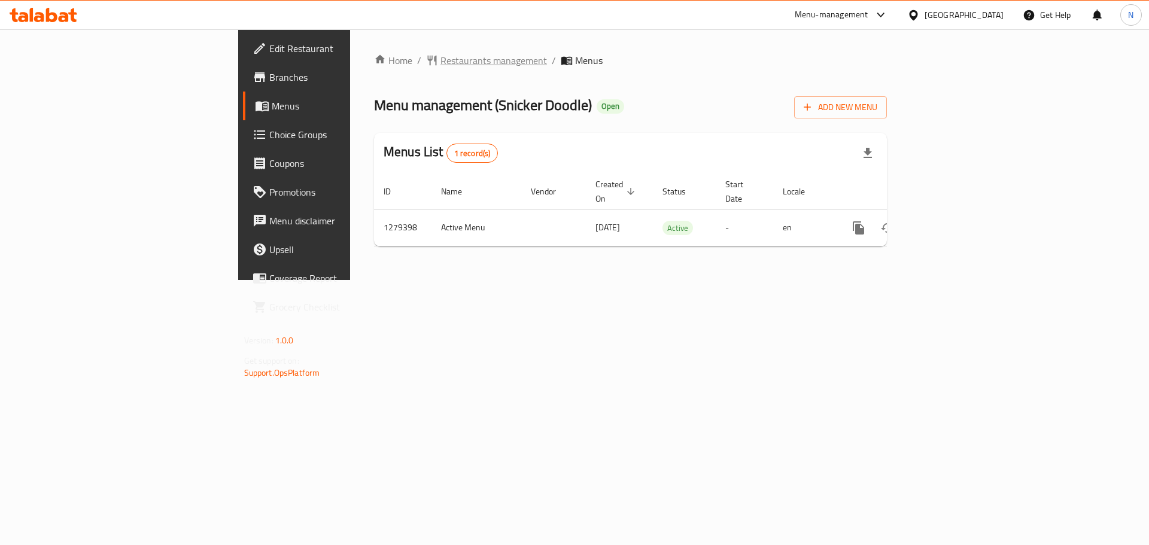
click at [440, 55] on span "Restaurants management" at bounding box center [493, 60] width 107 height 14
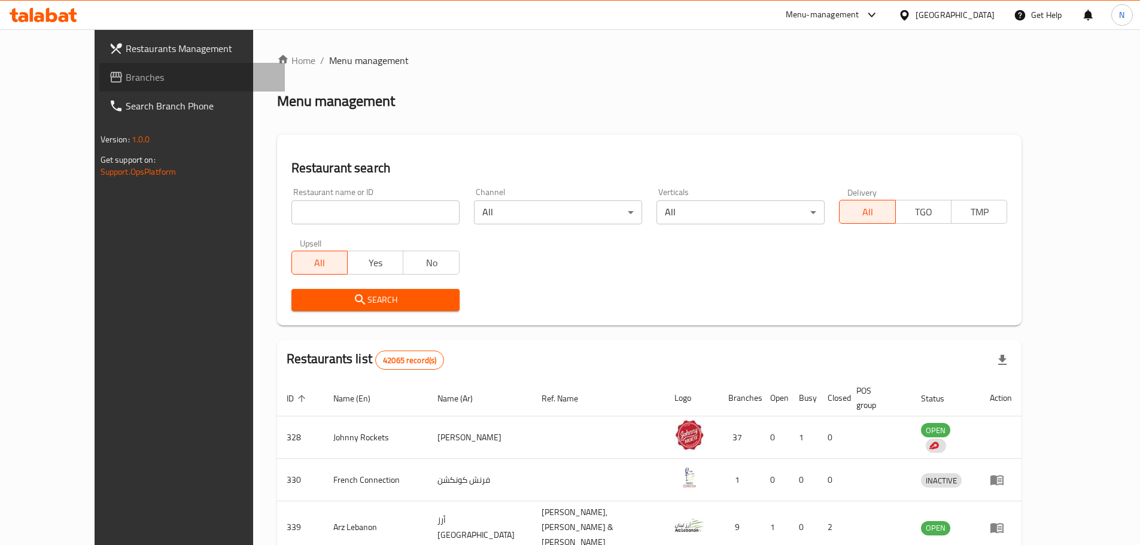
click at [126, 75] on span "Branches" at bounding box center [201, 77] width 150 height 14
